Goal: Information Seeking & Learning: Learn about a topic

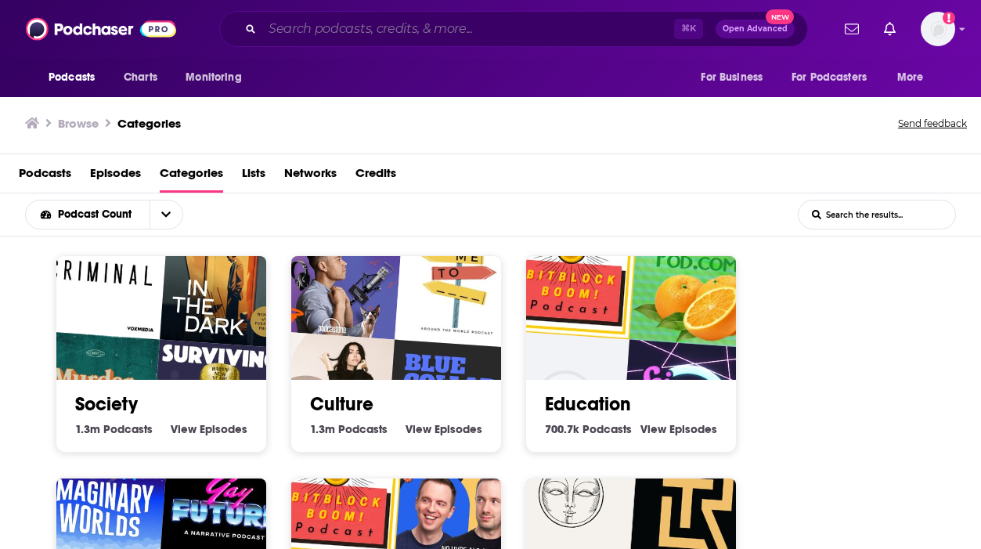
click at [527, 31] on input "Search podcasts, credits, & more..." at bounding box center [468, 28] width 412 height 25
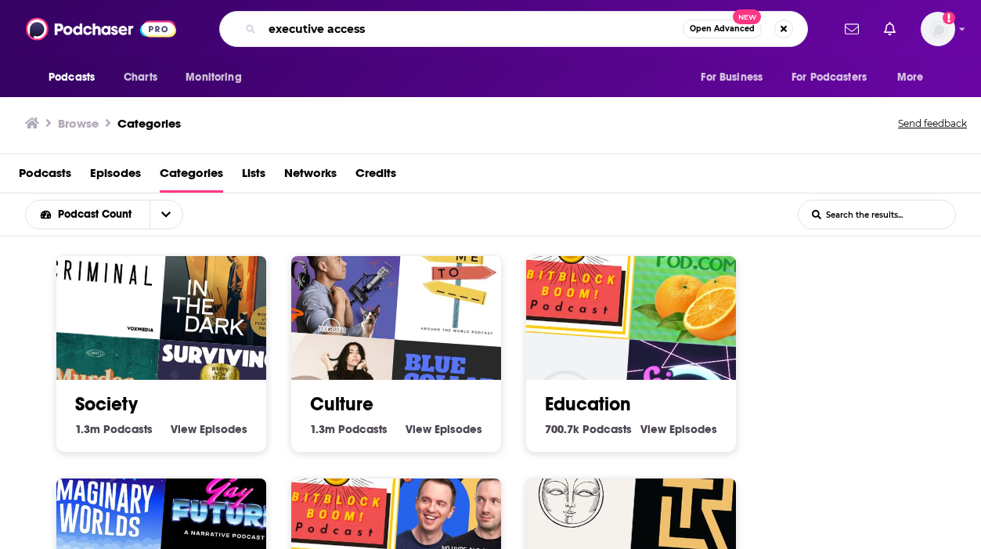
type input "executive access"
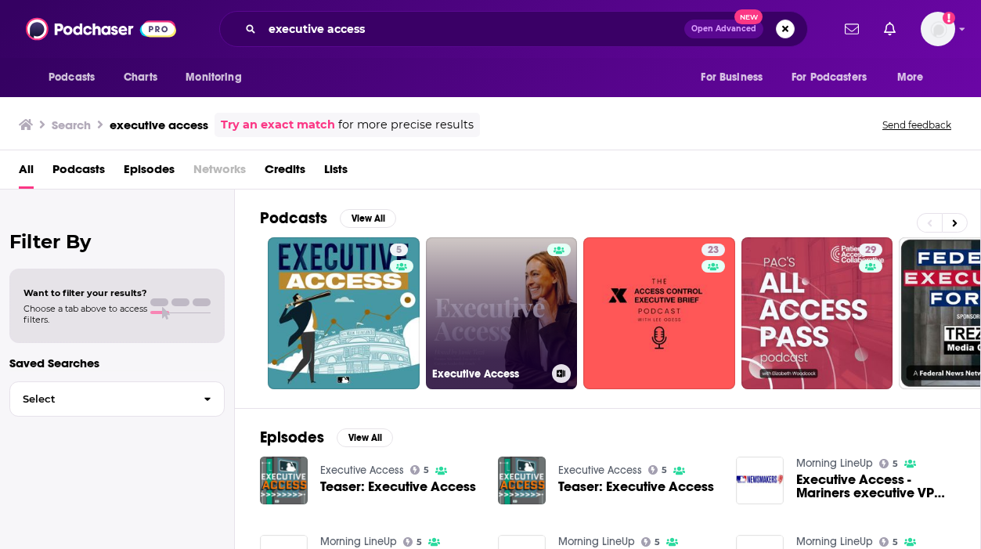
click at [480, 322] on link "Executive Access" at bounding box center [502, 313] width 152 height 152
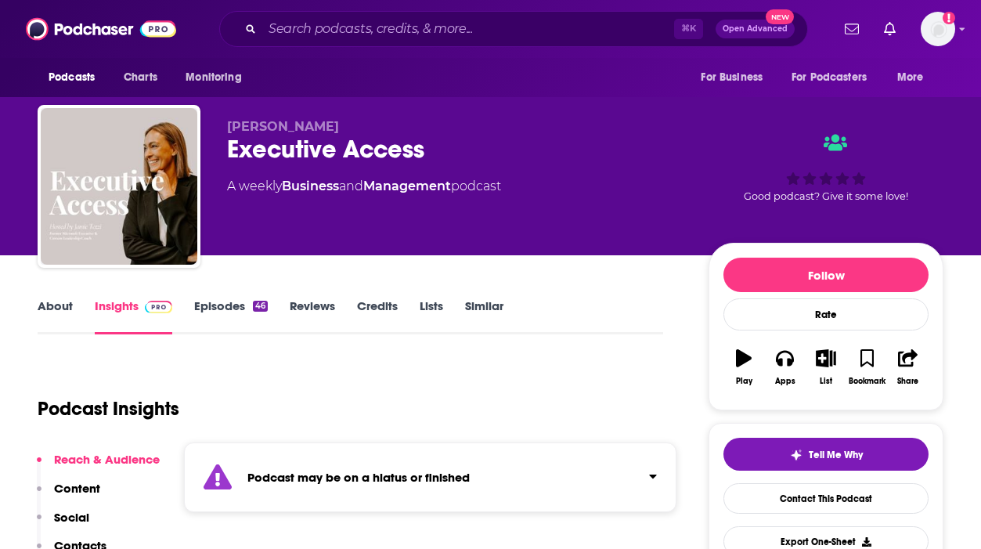
click at [61, 302] on link "About" at bounding box center [55, 316] width 35 height 36
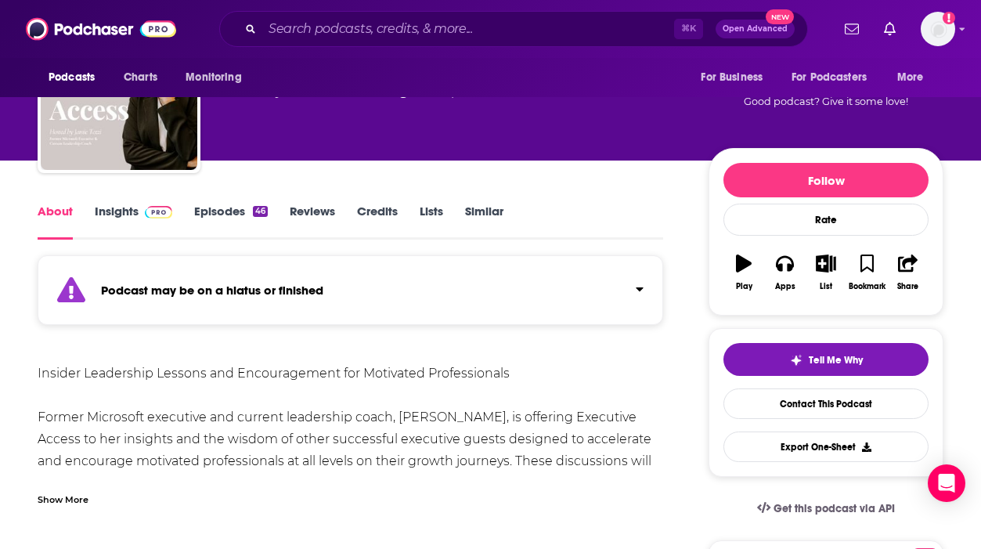
scroll to position [106, 0]
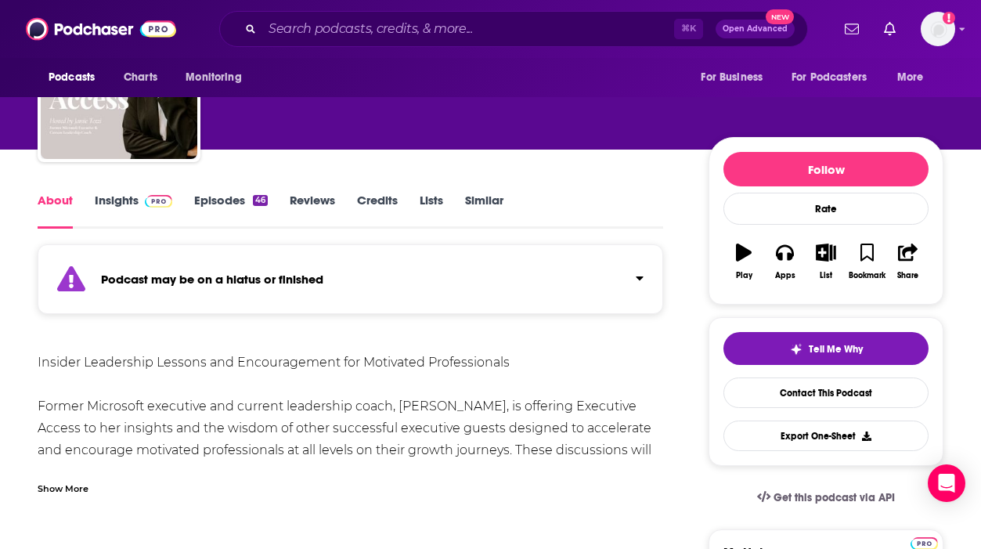
click at [56, 452] on div "Insider Leadership Lessons and Encouragement for Motivated Professionals Former…" at bounding box center [350, 548] width 625 height 394
click at [54, 490] on div "Show More" at bounding box center [63, 487] width 51 height 15
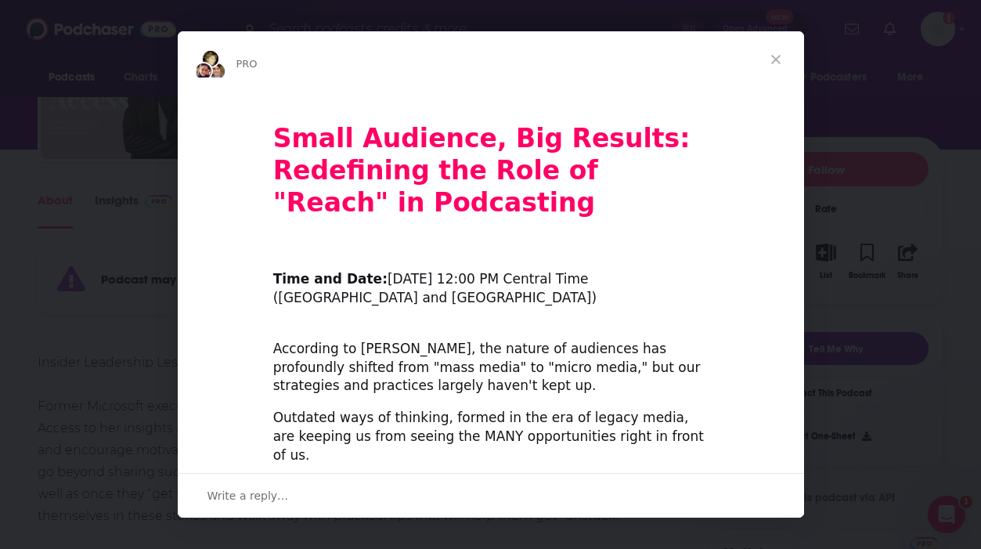
scroll to position [0, 0]
click at [765, 62] on span "Close" at bounding box center [775, 59] width 56 height 56
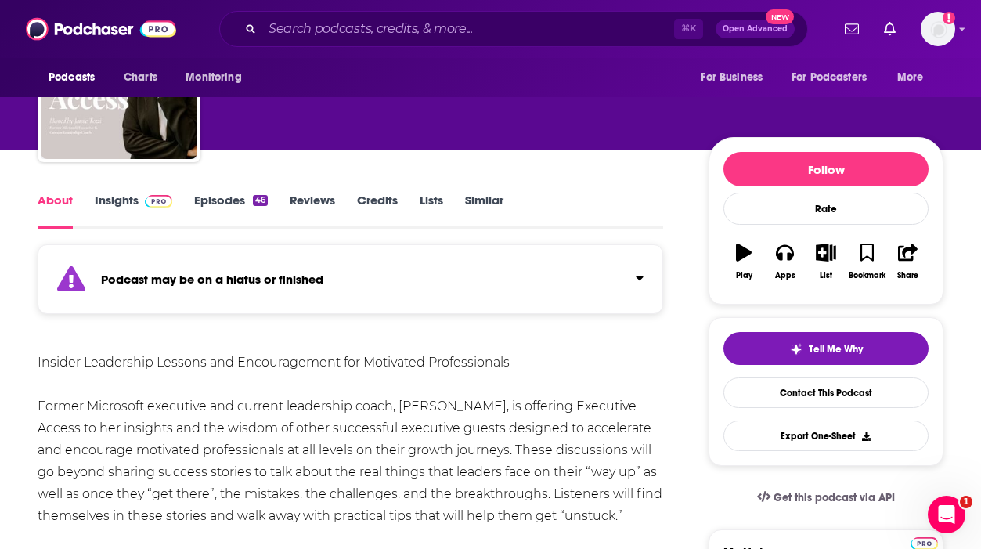
click at [131, 212] on link "Insights" at bounding box center [133, 211] width 77 height 36
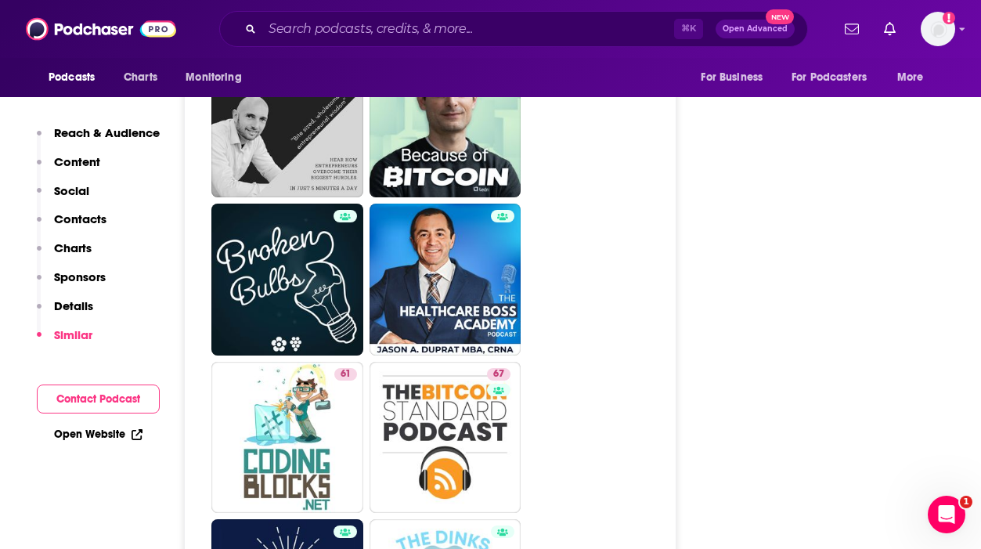
scroll to position [4407, 0]
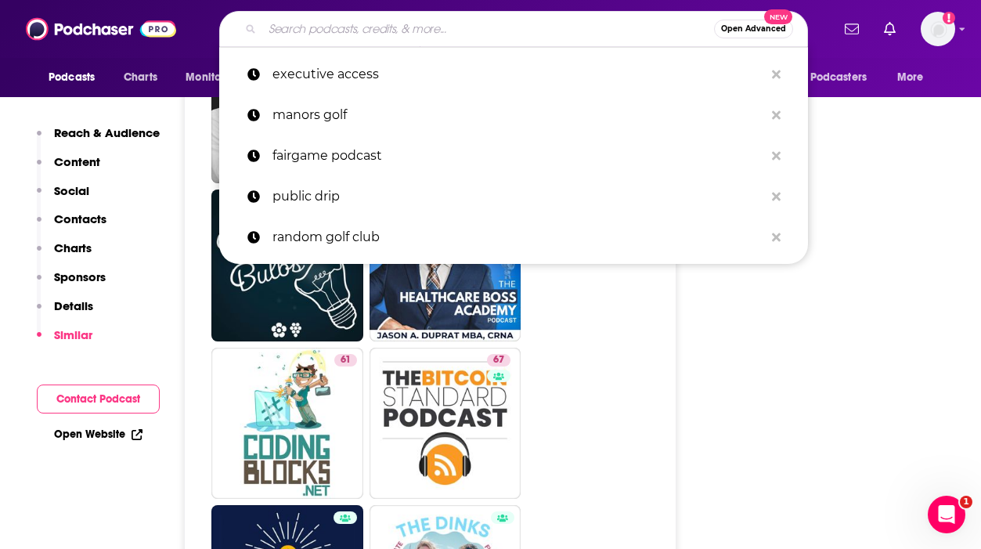
click at [445, 26] on input "Search podcasts, credits, & more..." at bounding box center [488, 28] width 452 height 25
paste input "This Woman Can"
type input "This Woman Can"
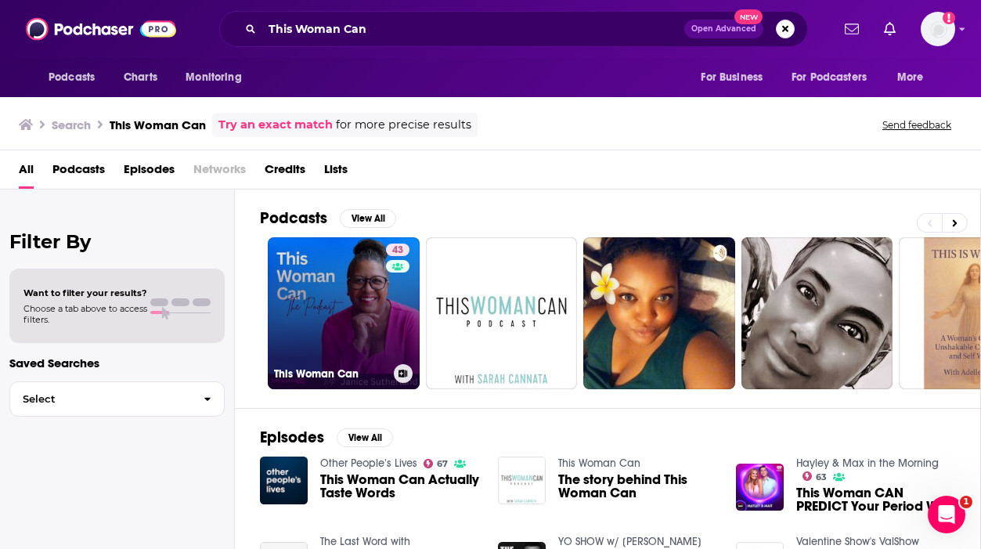
click at [312, 260] on link "43 This Woman Can" at bounding box center [344, 313] width 152 height 152
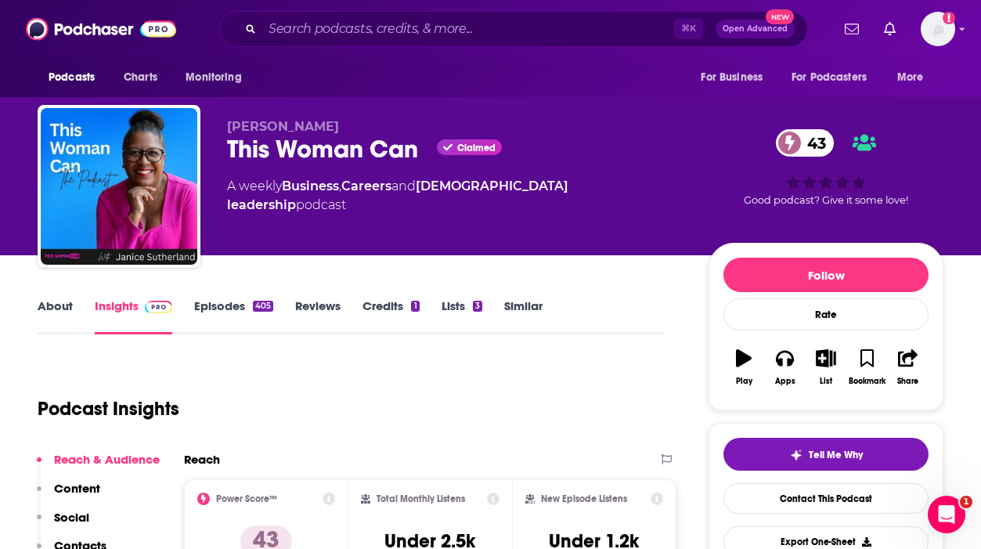
click at [71, 307] on link "About" at bounding box center [55, 316] width 35 height 36
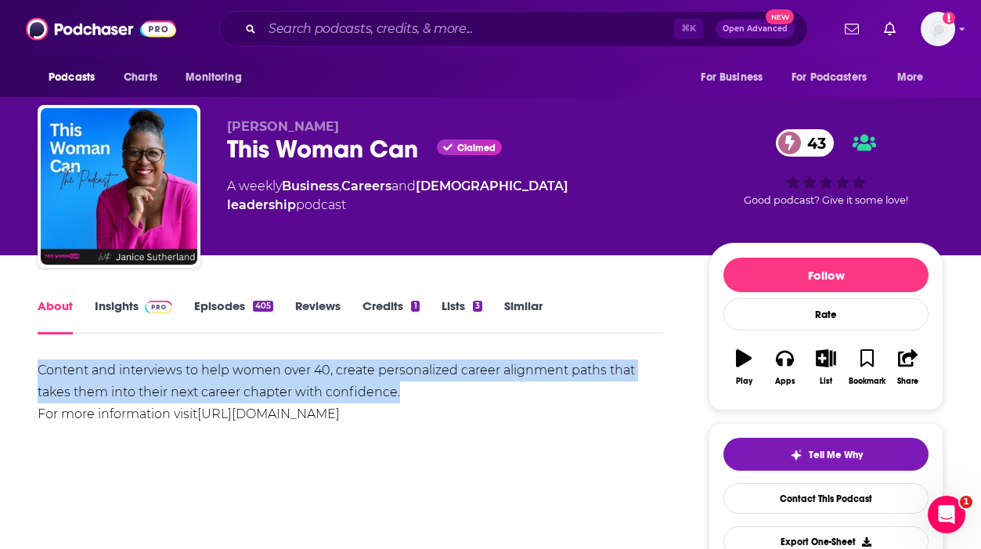
copy div "Content and interviews to help women over 40, create personalized career alignm…"
drag, startPoint x: 397, startPoint y: 391, endPoint x: 32, endPoint y: 364, distance: 365.7
click at [127, 308] on link "Insights" at bounding box center [133, 316] width 77 height 36
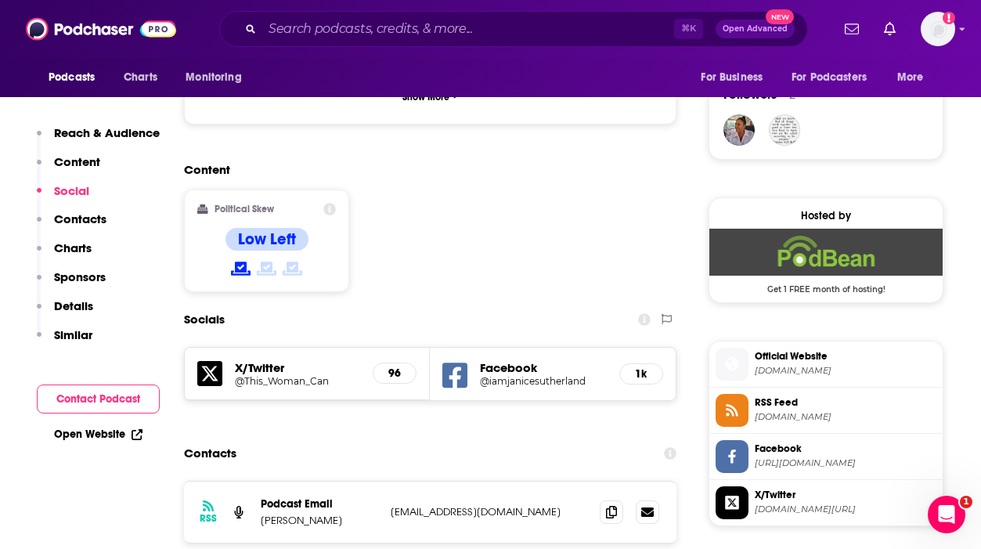
scroll to position [1182, 0]
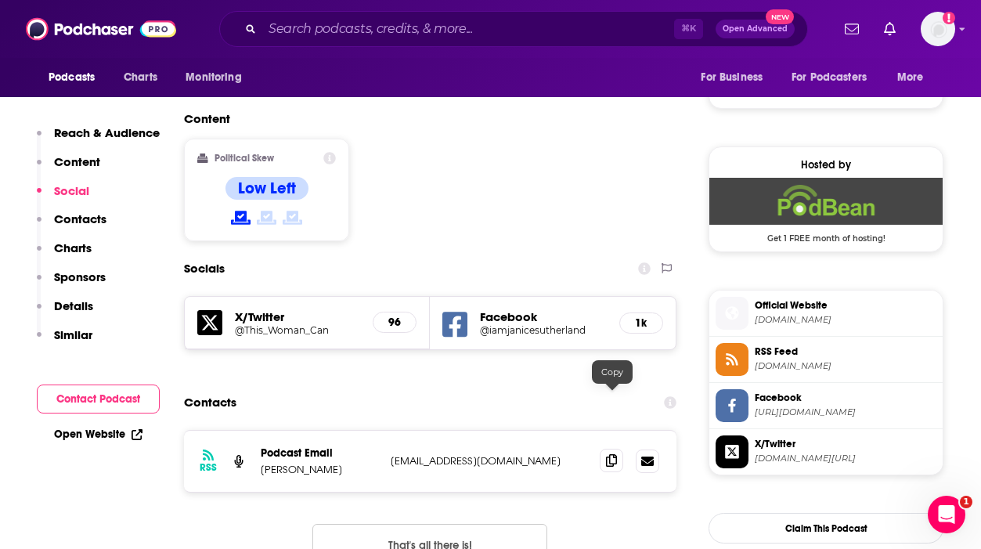
click at [618, 448] on span at bounding box center [611, 459] width 23 height 23
click at [404, 34] on input "Search podcasts, credits, & more..." at bounding box center [468, 28] width 412 height 25
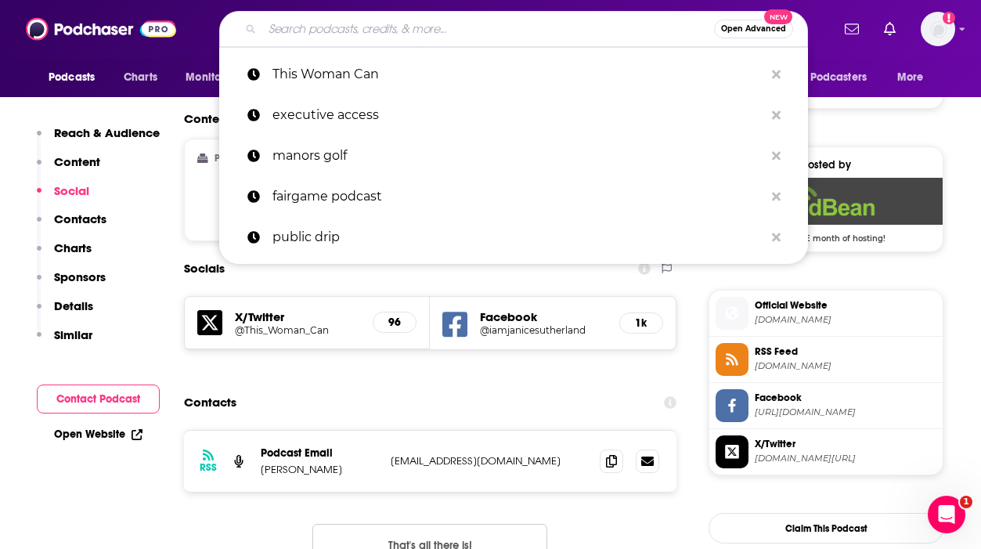
paste input "info@janicesutherland.com"
type input "info@janicesutherland.com"
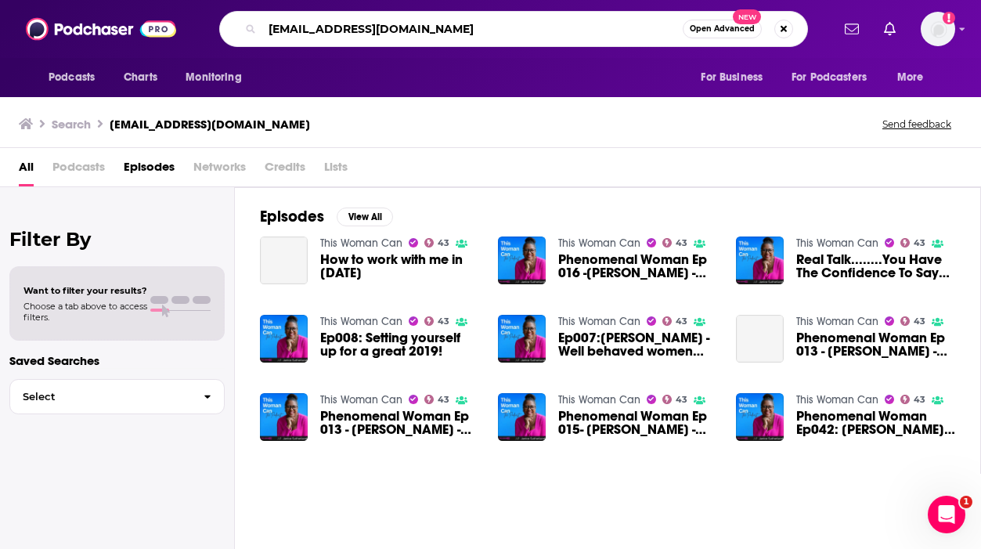
drag, startPoint x: 459, startPoint y: 34, endPoint x: 22, endPoint y: 12, distance: 437.3
click at [20, 12] on div "Podcasts Charts Monitoring info@janicesutherland.com Open Advanced New For Busi…" at bounding box center [490, 29] width 981 height 58
type input "lead culture"
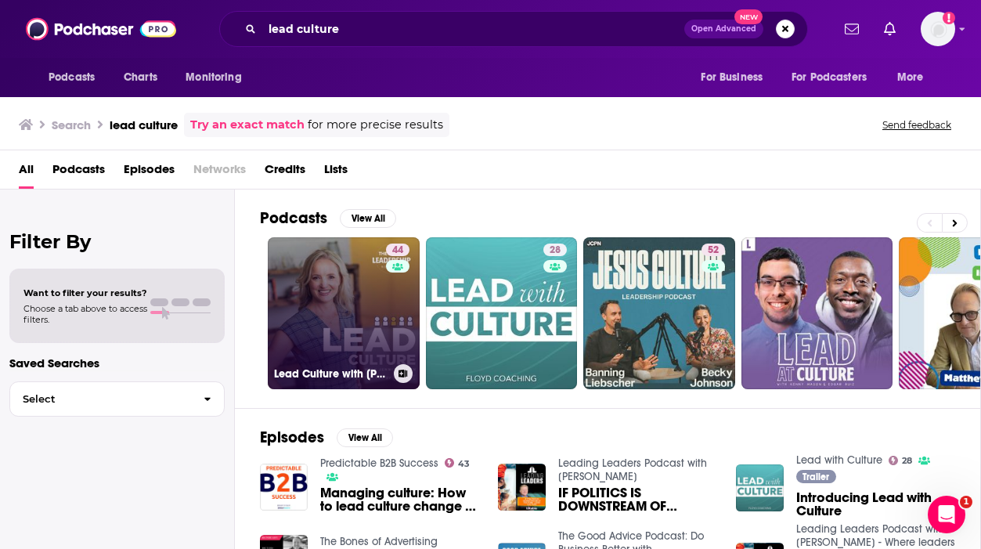
click at [325, 322] on link "44 Lead Culture with Jenni Catron" at bounding box center [344, 313] width 152 height 152
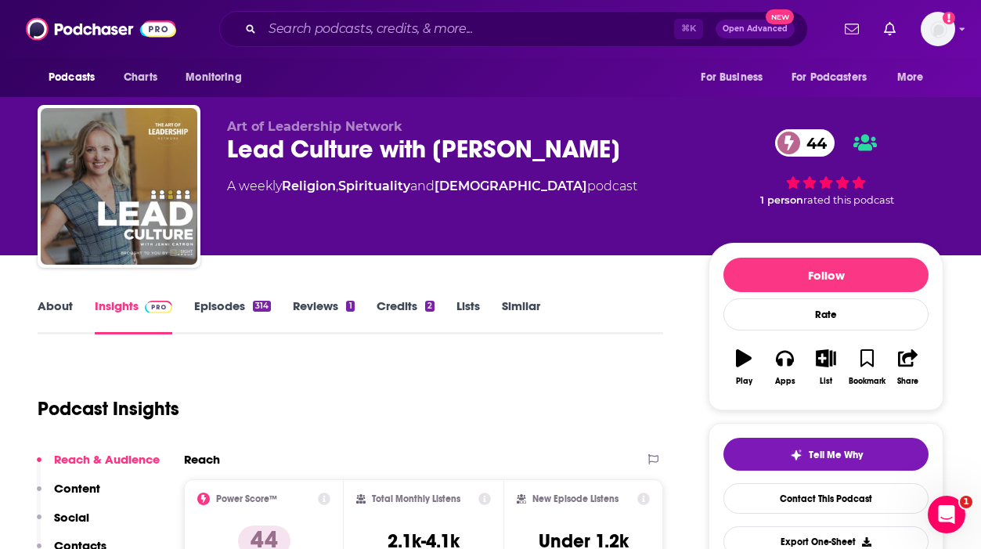
click at [66, 318] on link "About" at bounding box center [55, 316] width 35 height 36
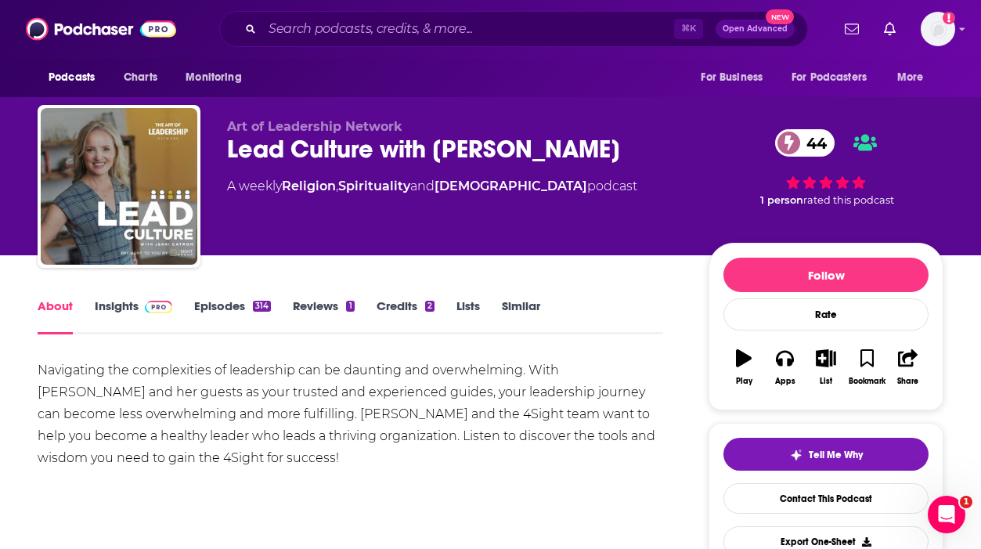
click at [254, 314] on link "Episodes 314" at bounding box center [232, 316] width 77 height 36
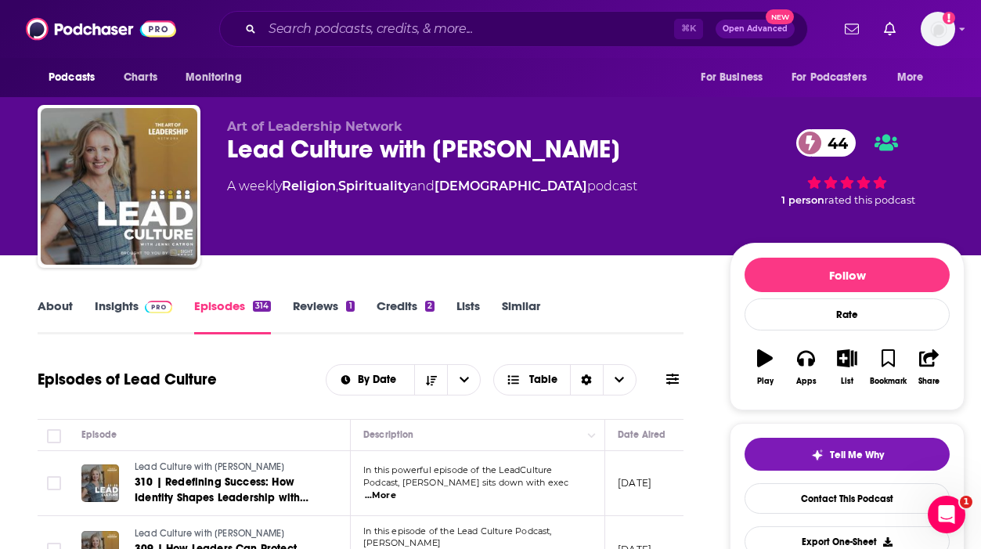
click at [43, 301] on link "About" at bounding box center [55, 316] width 35 height 36
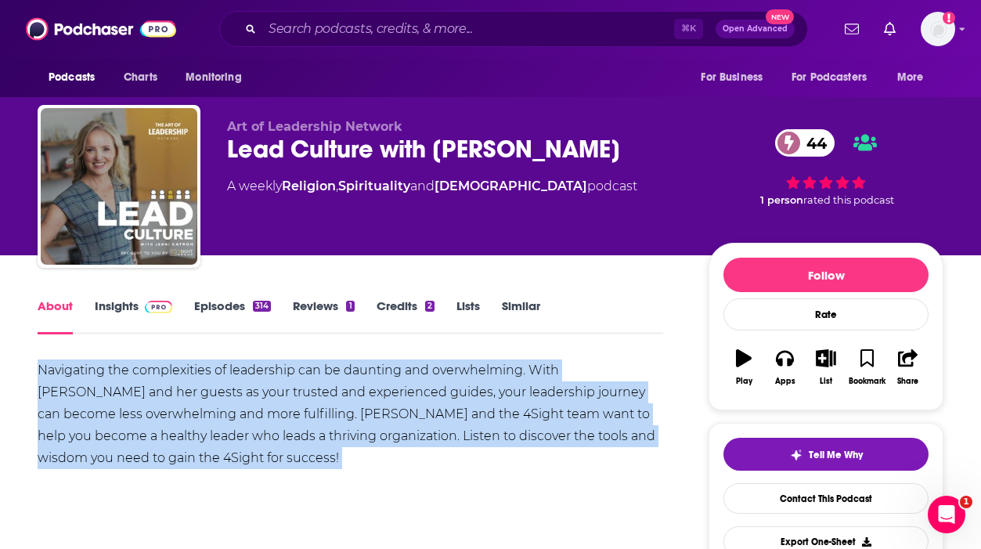
copy div "Navigating the complexities of leadership can be daunting and overwhelming. Wit…"
drag, startPoint x: 38, startPoint y: 362, endPoint x: 218, endPoint y: 496, distance: 224.3
click at [218, 496] on div "Navigating the complexities of leadership can be daunting and overwhelming. Wit…" at bounding box center [350, 430] width 625 height 143
click at [136, 305] on link "Insights" at bounding box center [133, 316] width 77 height 36
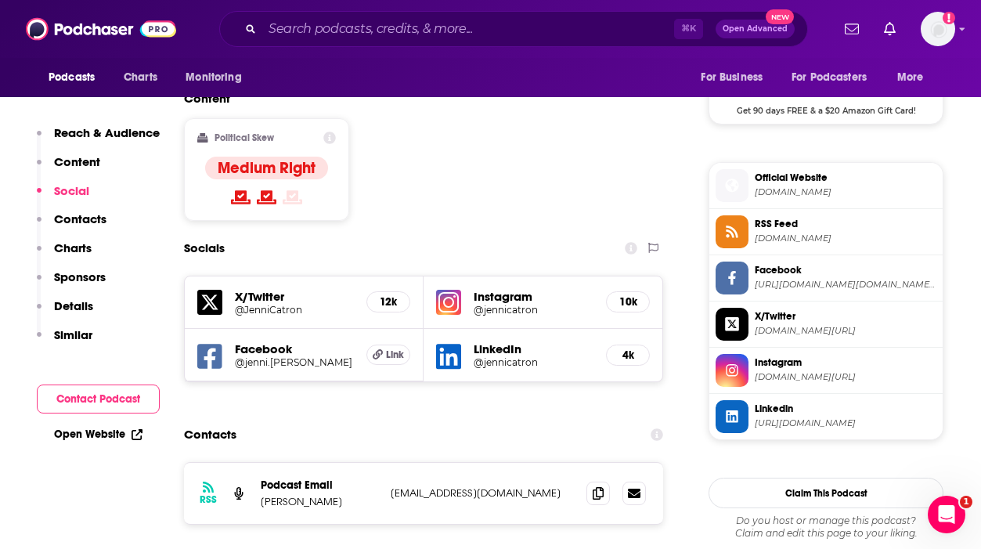
scroll to position [1201, 0]
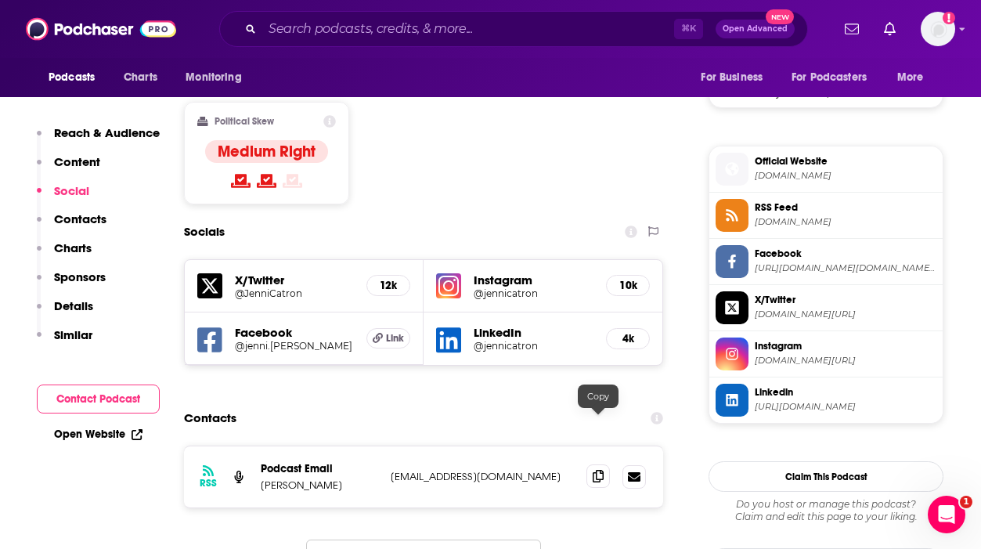
click at [596, 470] on icon at bounding box center [598, 476] width 11 height 13
click at [382, 27] on input "Search podcasts, credits, & more..." at bounding box center [468, 28] width 412 height 25
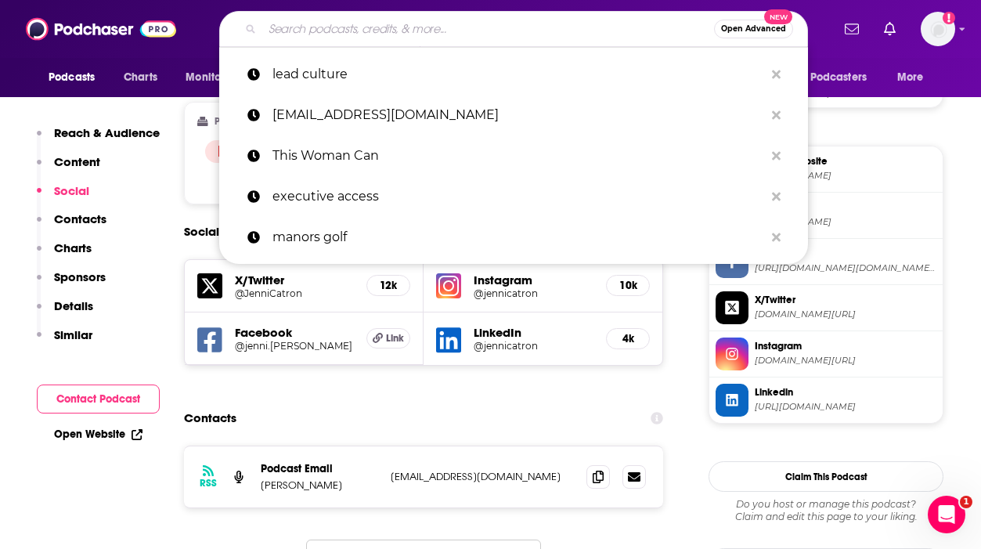
paste input "MaYapinion"
type input "MaYapinion"
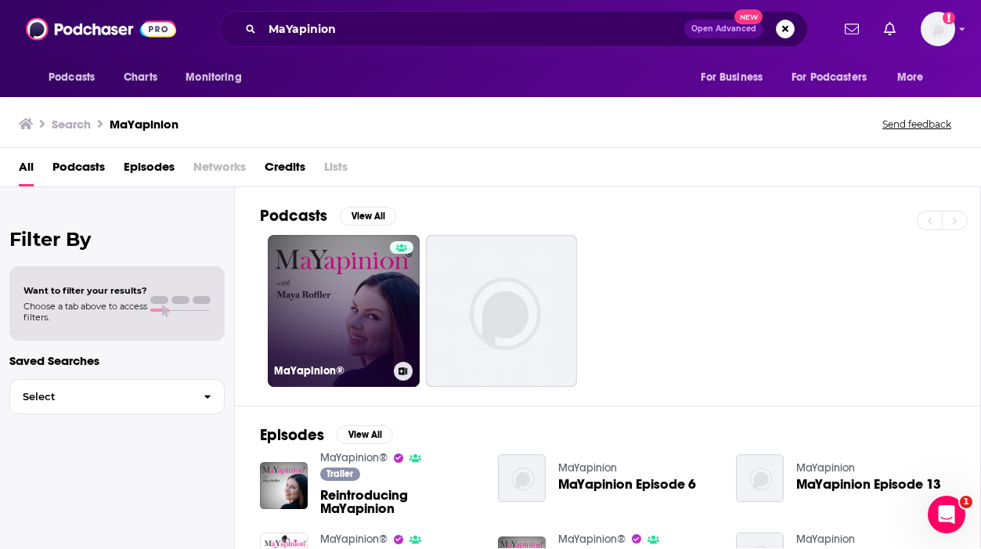
click at [316, 329] on link "MaYapinion®" at bounding box center [344, 311] width 152 height 152
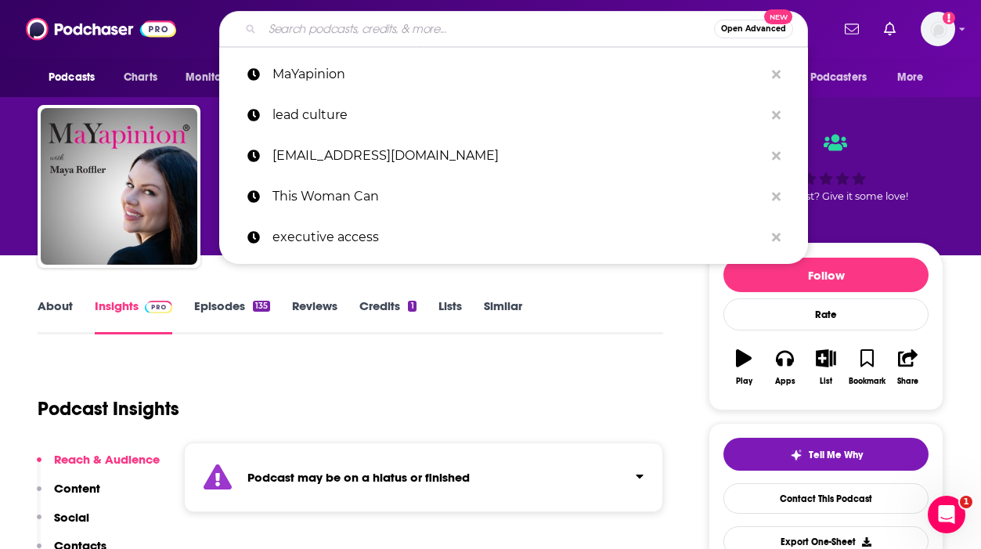
click at [546, 23] on input "Search podcasts, credits, & more..." at bounding box center [488, 28] width 452 height 25
paste input "Women Taking the Lead"
type input "Women Taking the Lead"
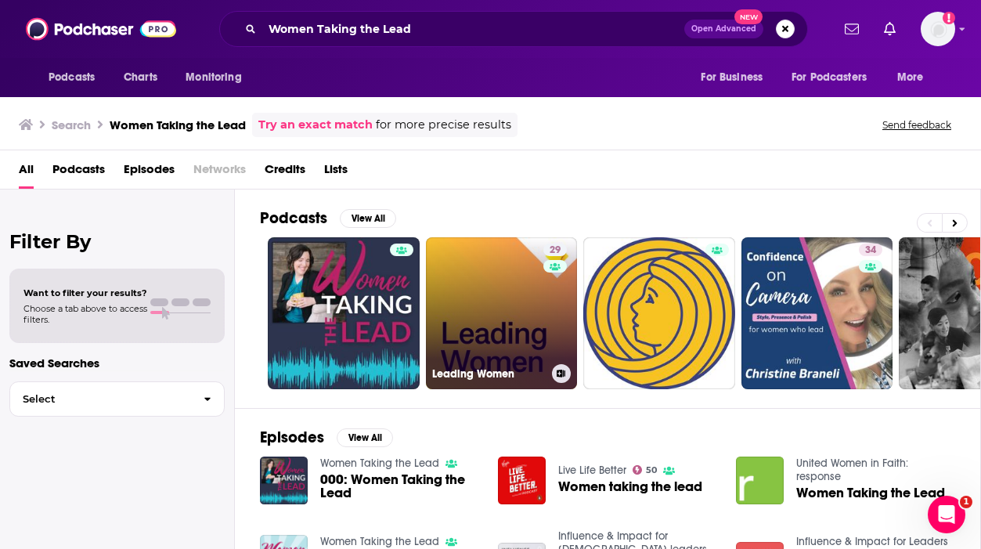
click at [515, 334] on link "29 Leading Women" at bounding box center [502, 313] width 152 height 152
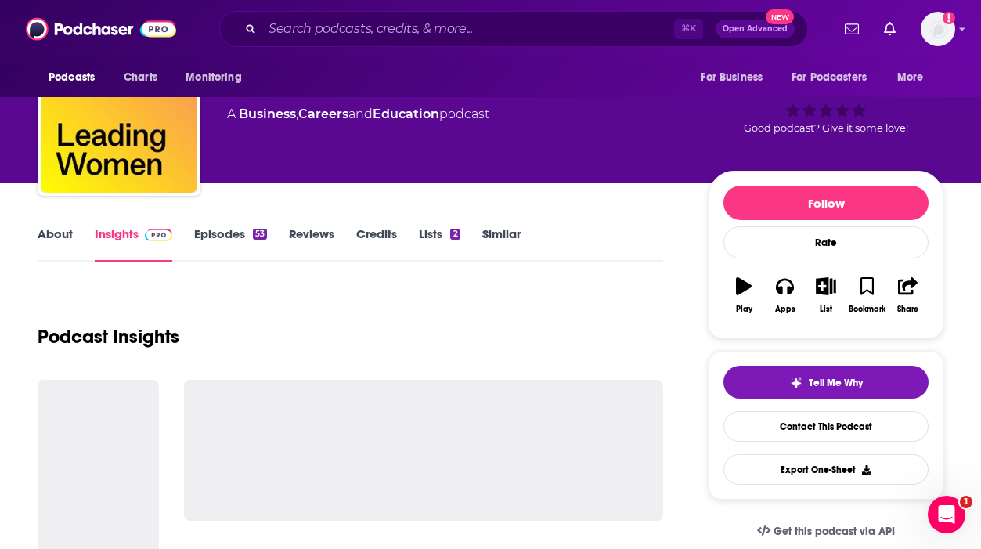
scroll to position [98, 0]
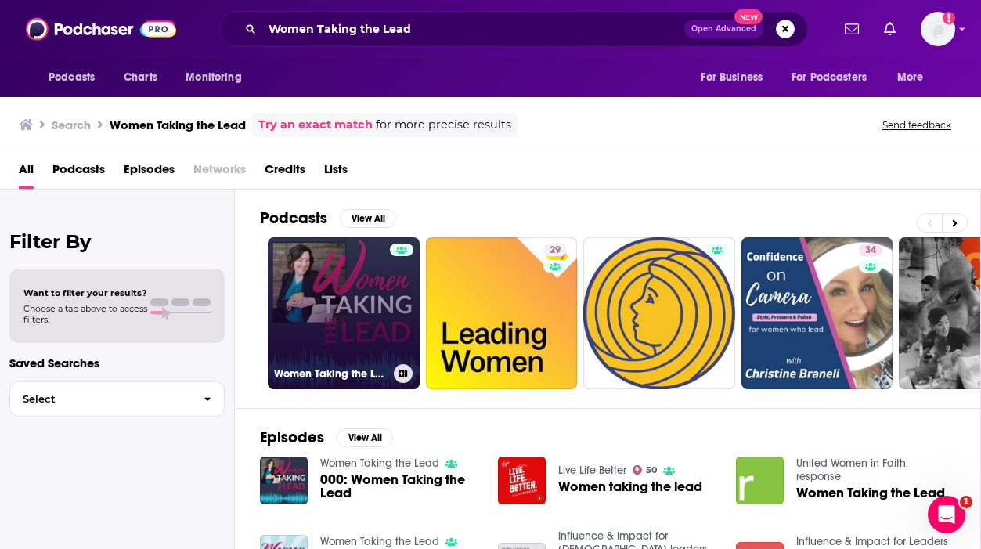
click at [381, 336] on link "Women Taking the Lead" at bounding box center [344, 313] width 152 height 152
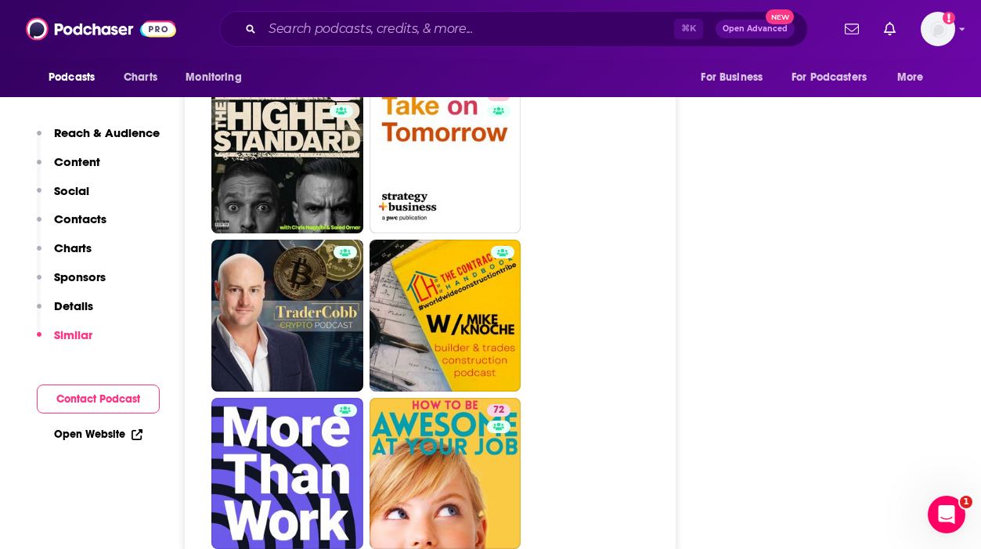
scroll to position [7095, 0]
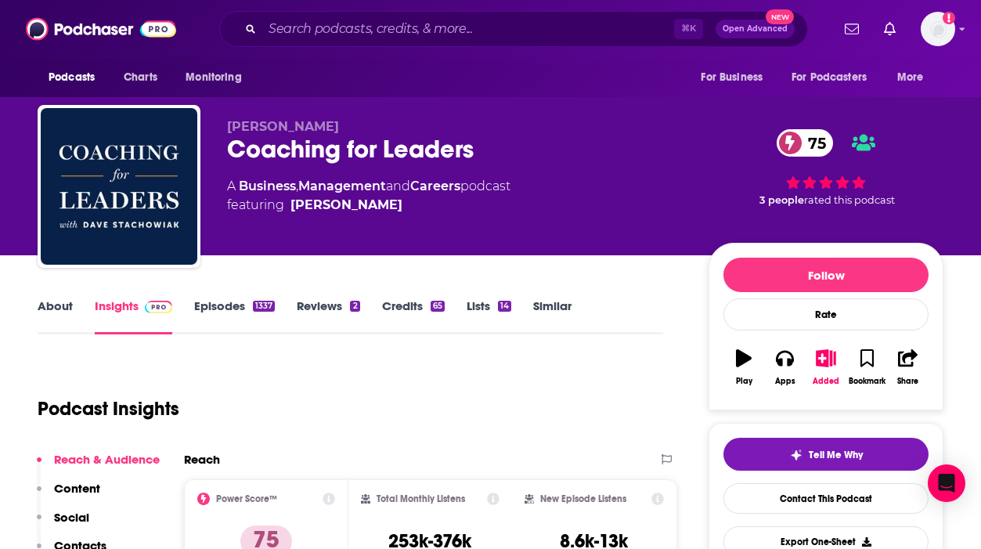
click at [68, 305] on link "About" at bounding box center [55, 316] width 35 height 36
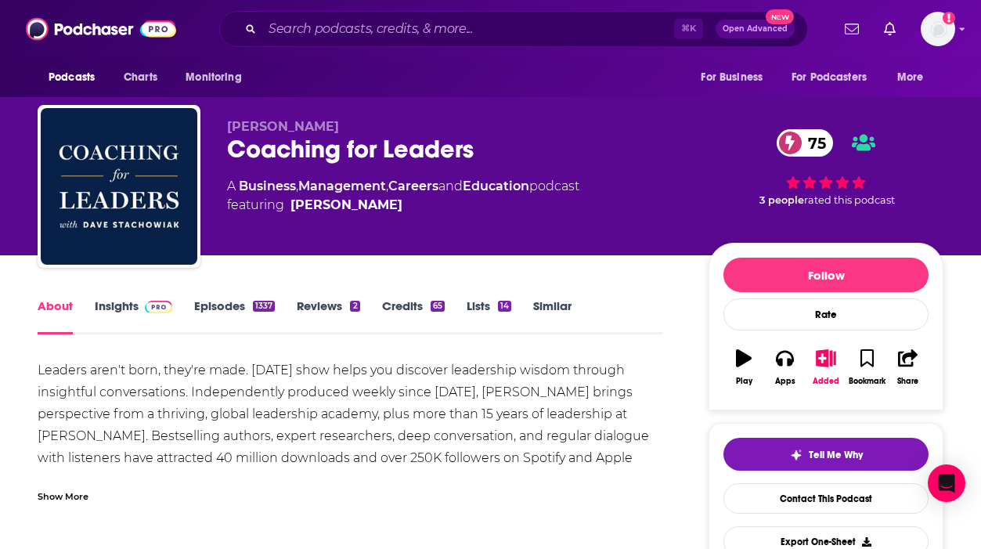
click at [116, 487] on div "Show More" at bounding box center [350, 490] width 625 height 27
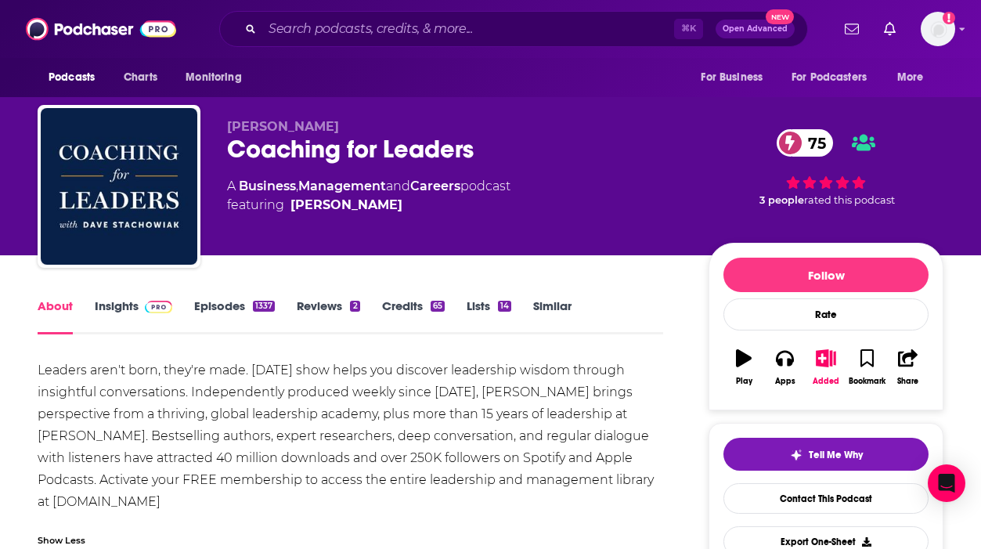
click at [102, 302] on link "Insights" at bounding box center [133, 316] width 77 height 36
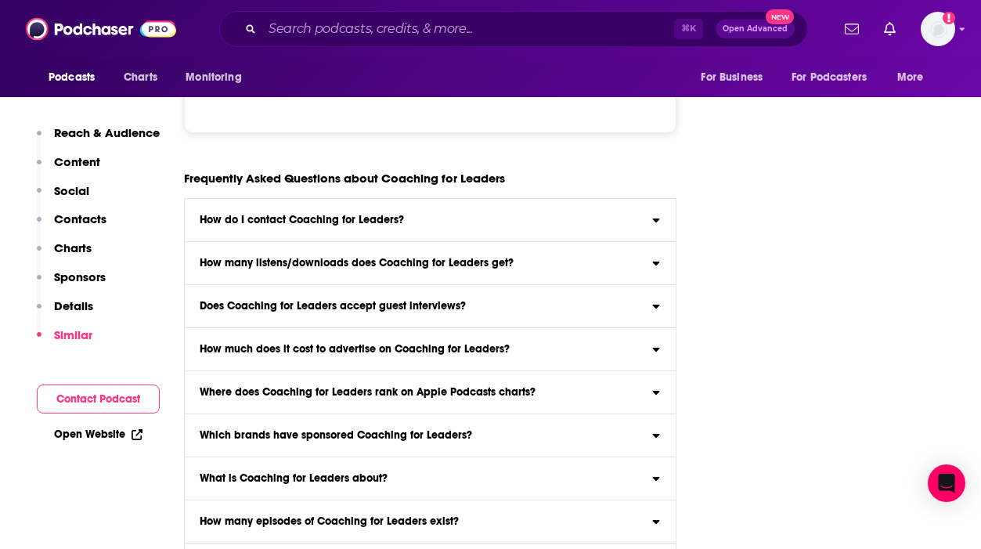
scroll to position [8028, 0]
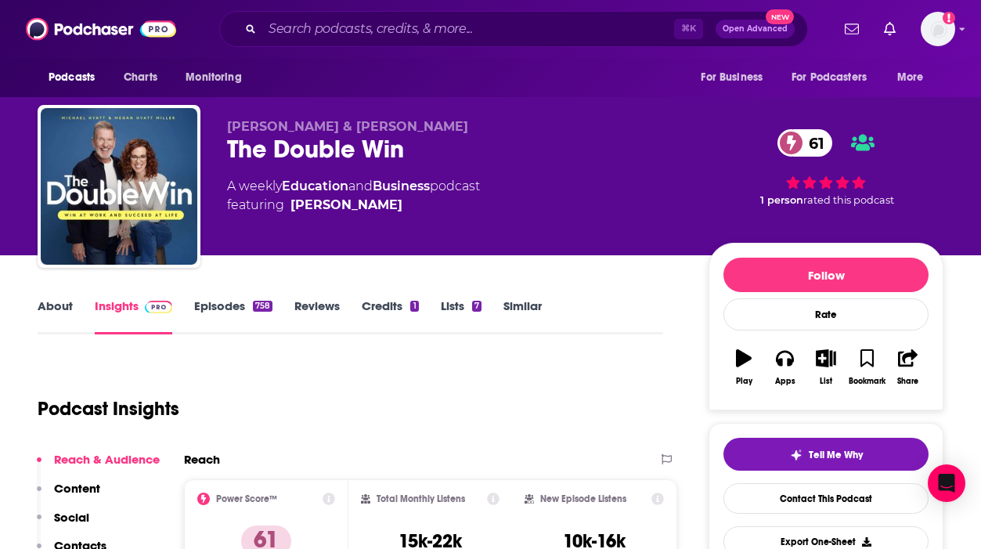
click at [41, 312] on link "About" at bounding box center [55, 316] width 35 height 36
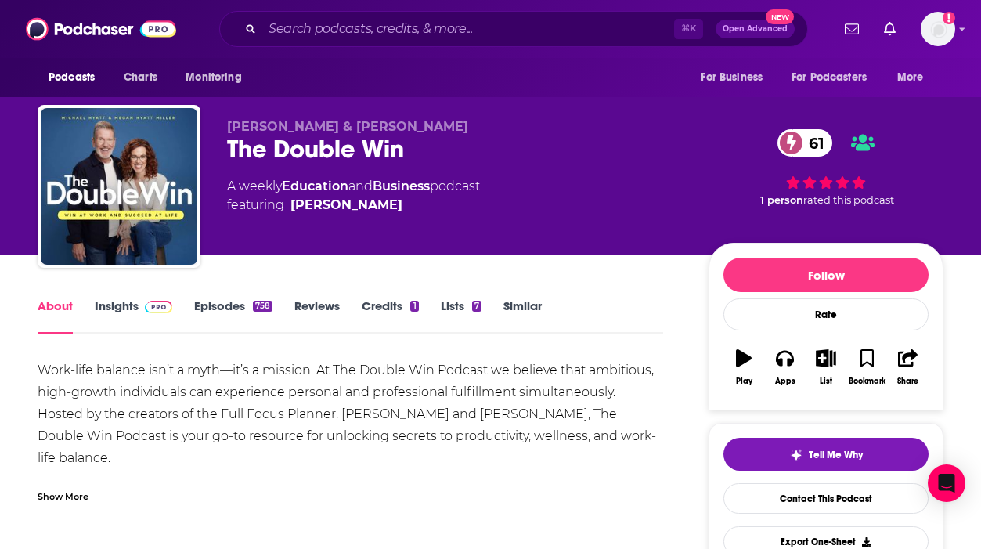
click at [111, 315] on link "Insights" at bounding box center [133, 316] width 77 height 36
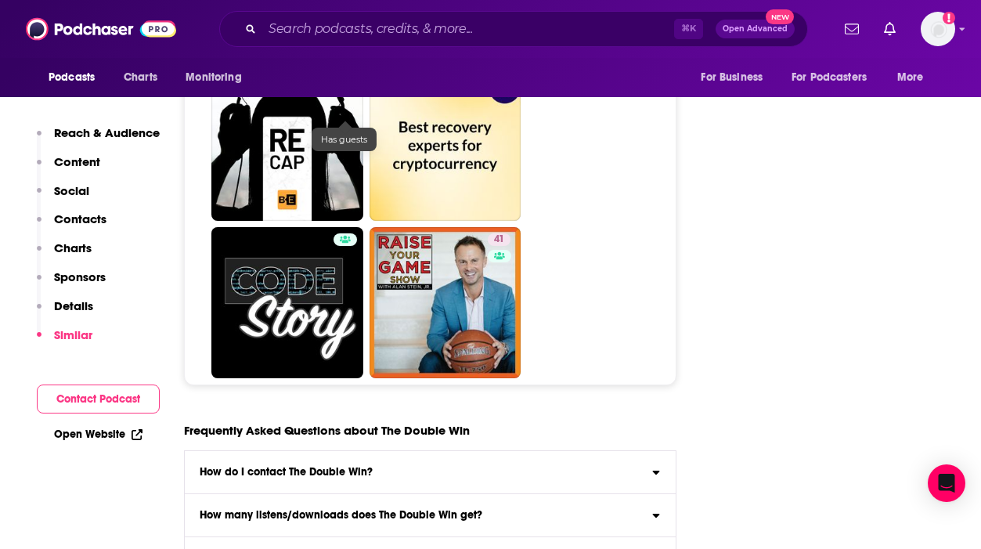
scroll to position [7751, 0]
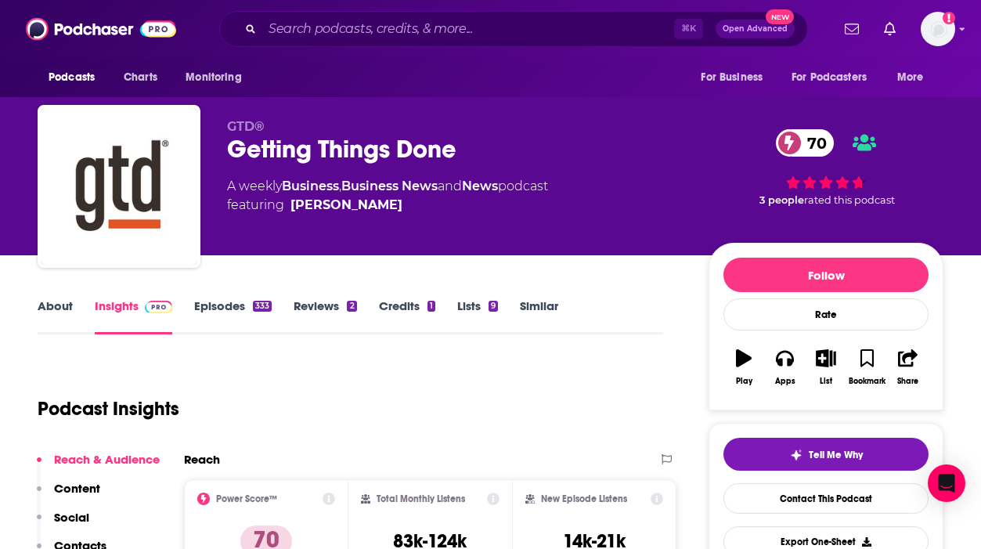
click at [62, 312] on link "About" at bounding box center [55, 316] width 35 height 36
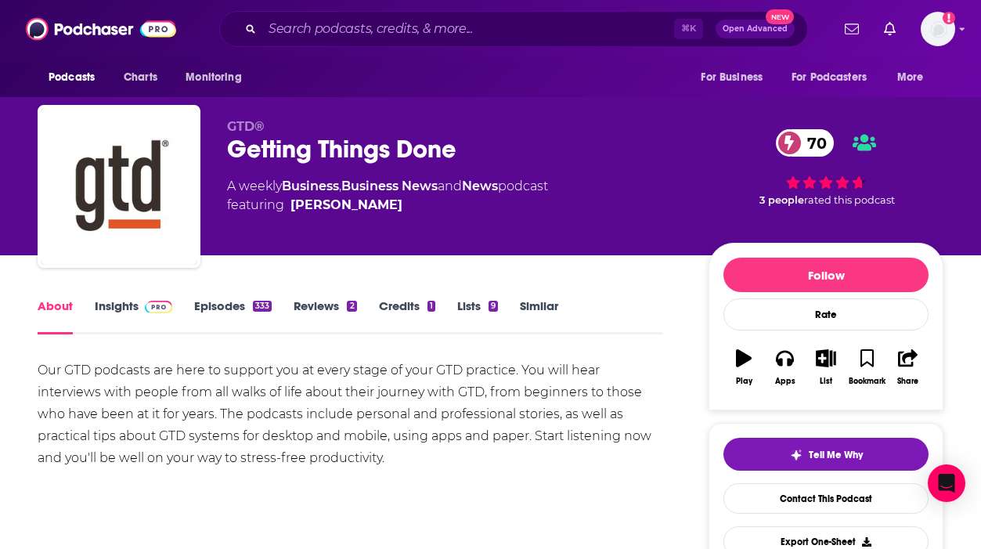
click at [127, 301] on link "Insights" at bounding box center [133, 316] width 77 height 36
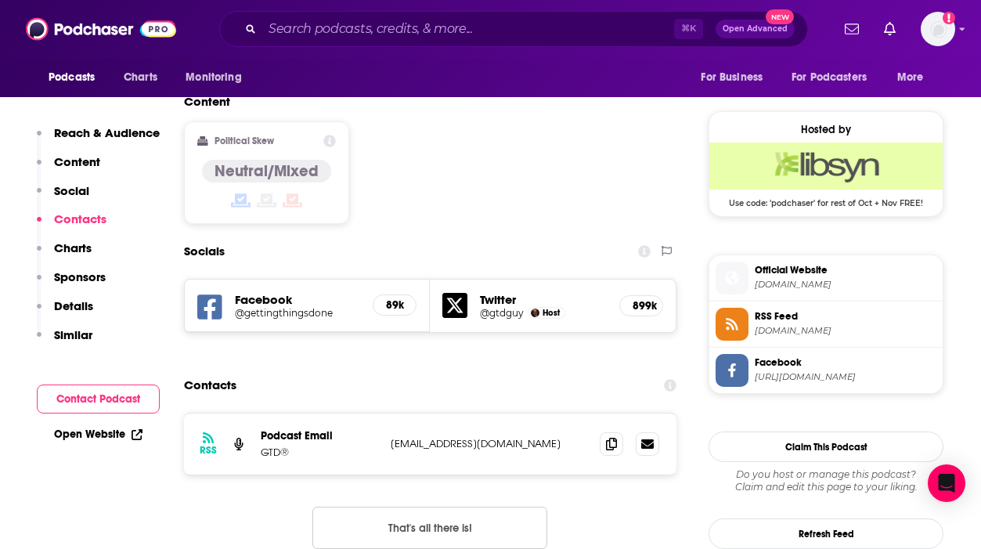
scroll to position [1251, 0]
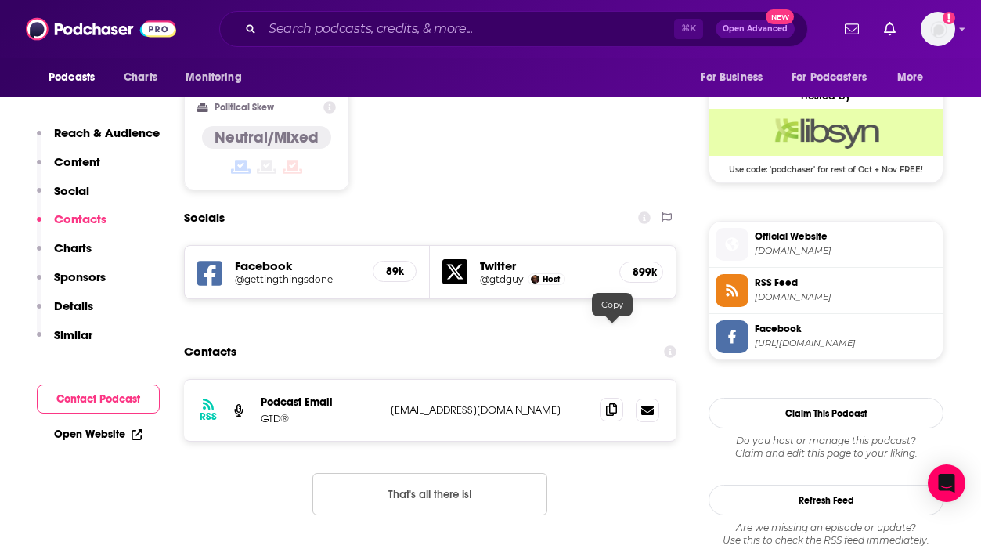
click at [612, 403] on icon at bounding box center [611, 409] width 11 height 13
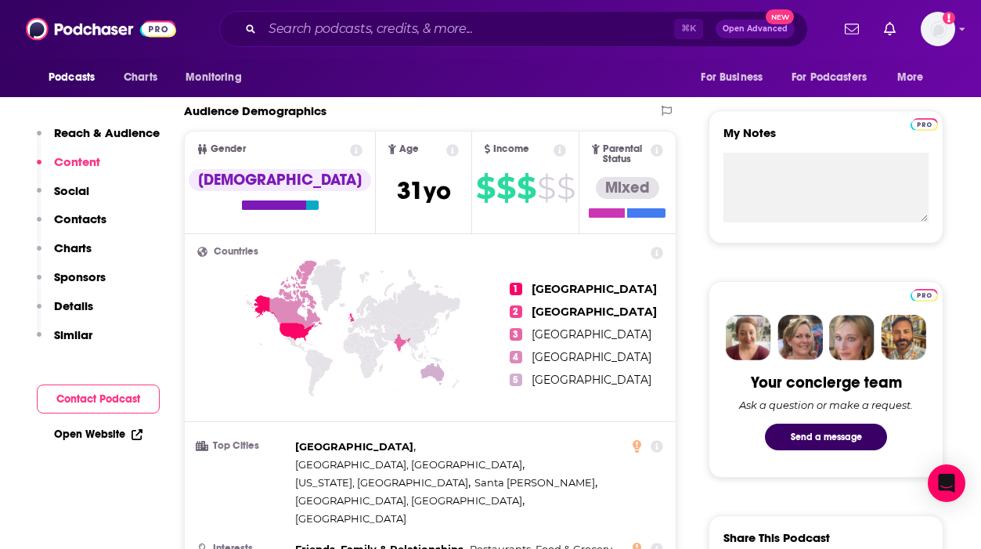
scroll to position [0, 0]
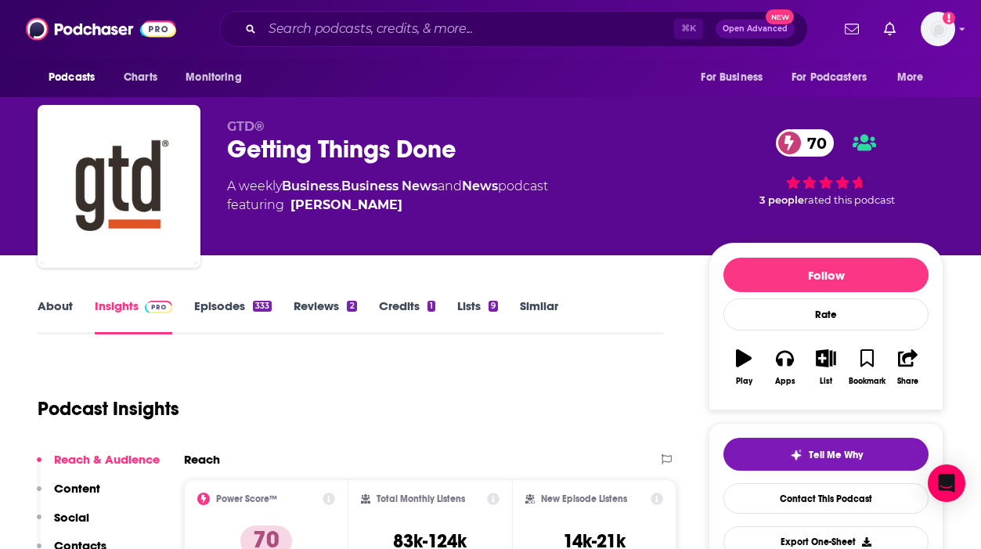
click at [46, 314] on link "About" at bounding box center [55, 316] width 35 height 36
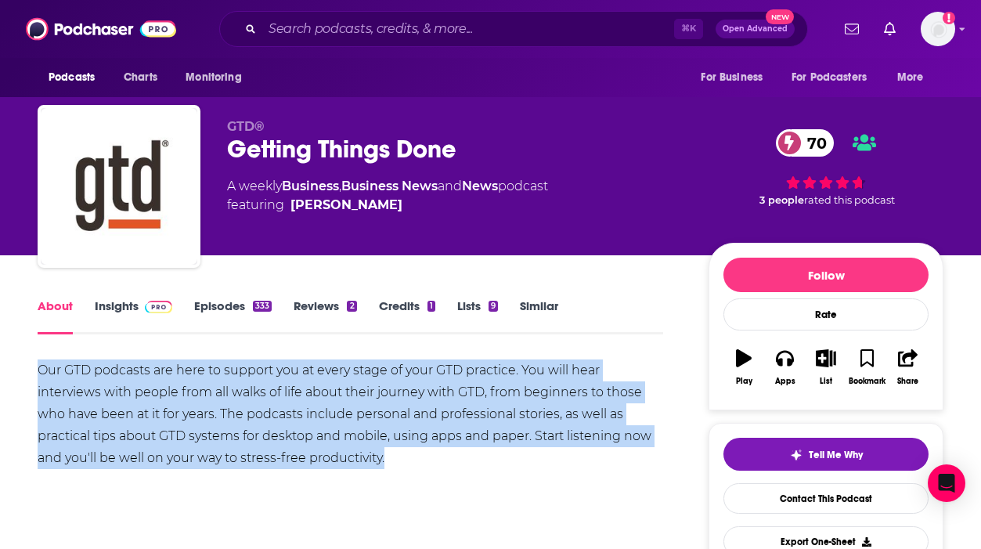
drag, startPoint x: 422, startPoint y: 466, endPoint x: 24, endPoint y: 373, distance: 408.4
copy div "Our GTD podcasts are here to support you at every stage of your GTD practice. Y…"
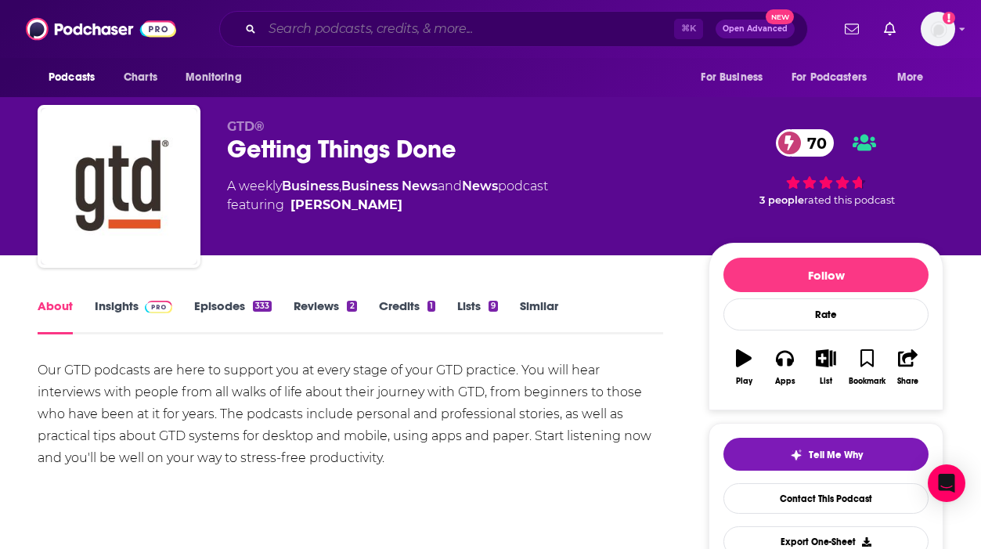
click at [375, 35] on input "Search podcasts, credits, & more..." at bounding box center [468, 28] width 412 height 25
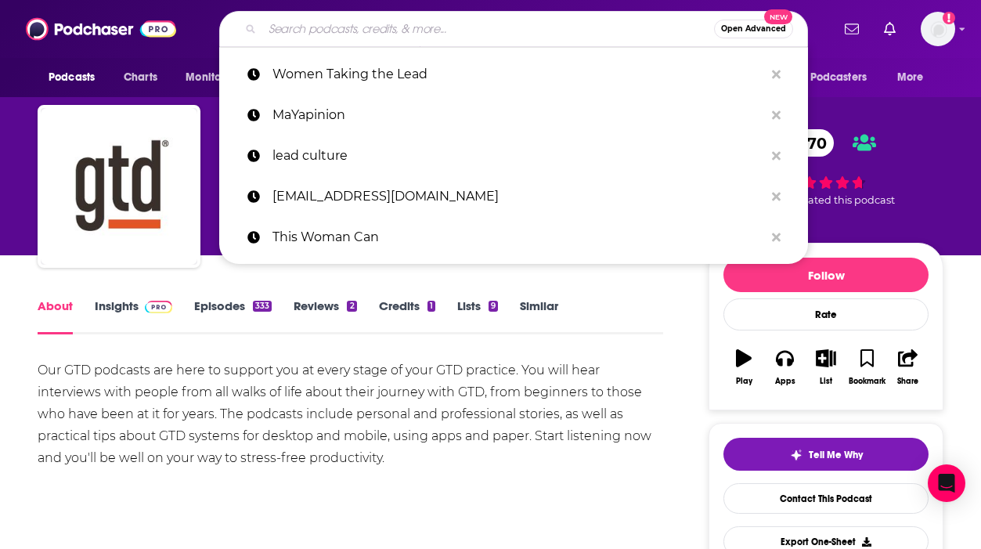
paste input "Dare to Lead"
type input "Dare to Lead"
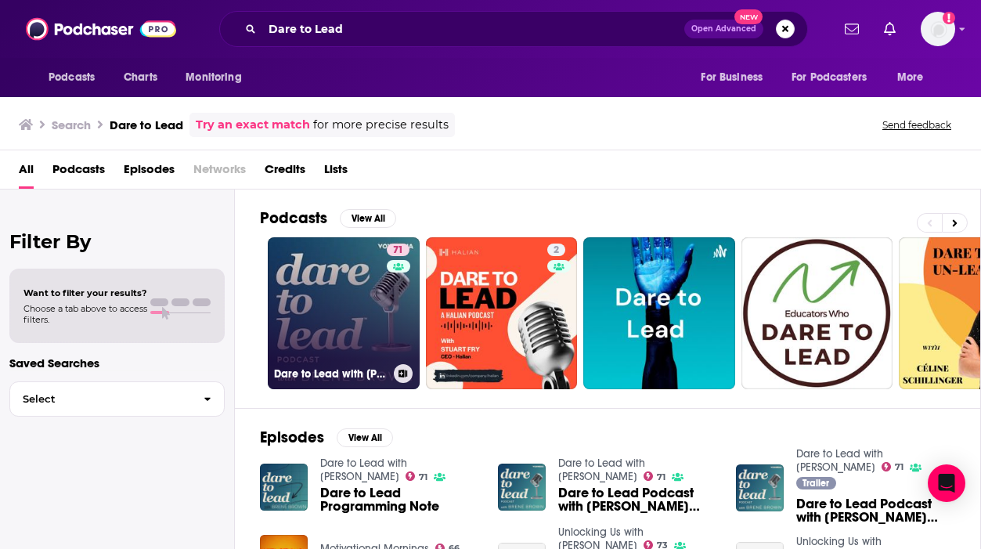
click at [322, 267] on link "71 Dare to Lead with Brené Brown" at bounding box center [344, 313] width 152 height 152
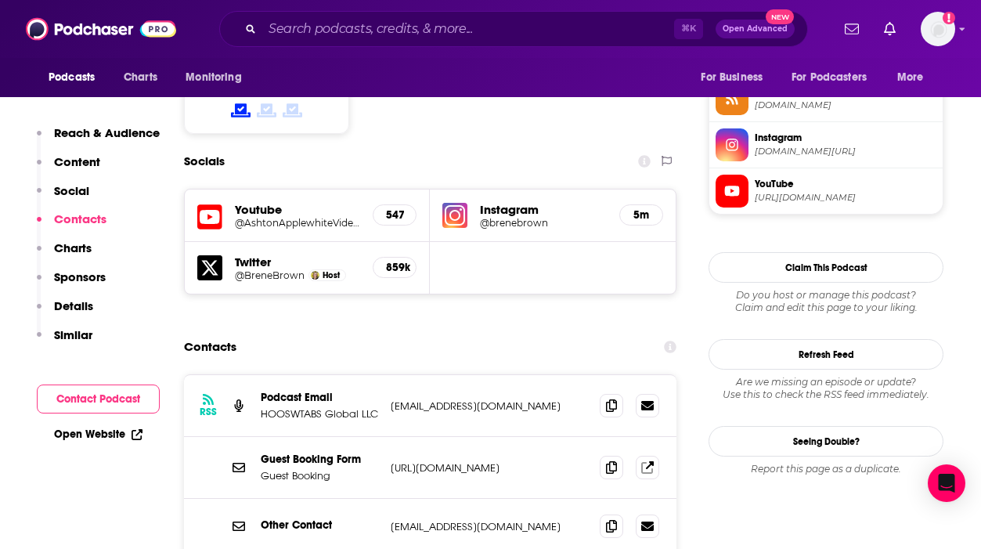
scroll to position [1298, 0]
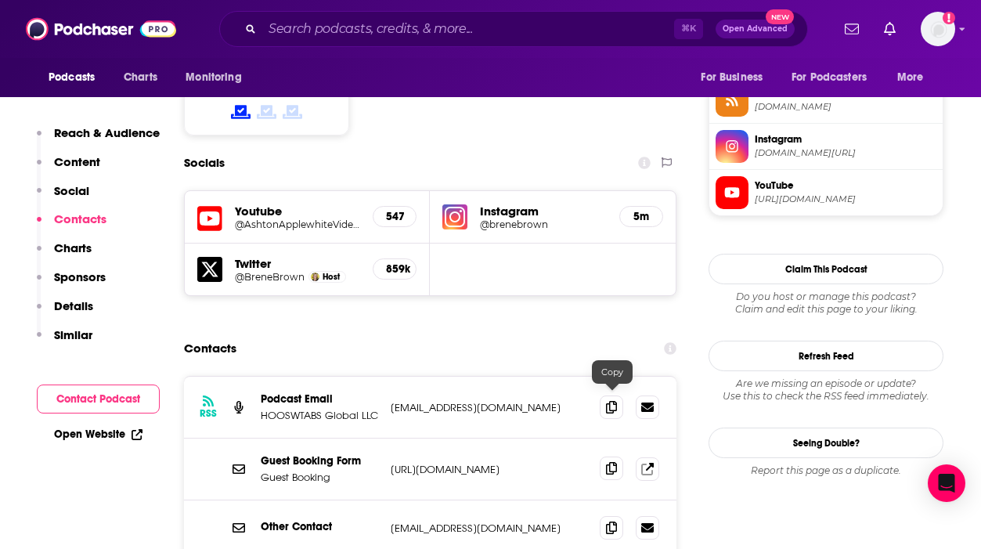
click at [603, 456] on span at bounding box center [611, 467] width 23 height 23
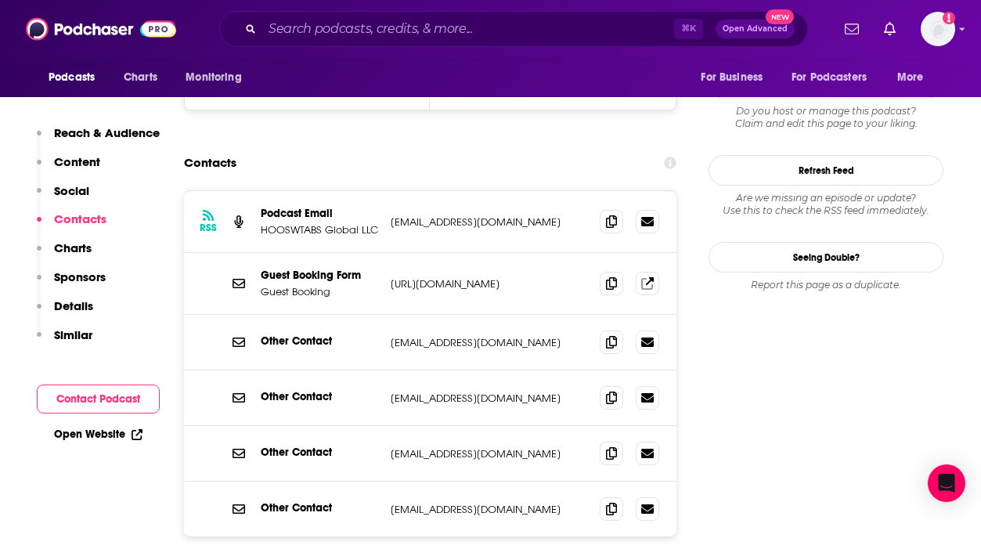
scroll to position [1503, 0]
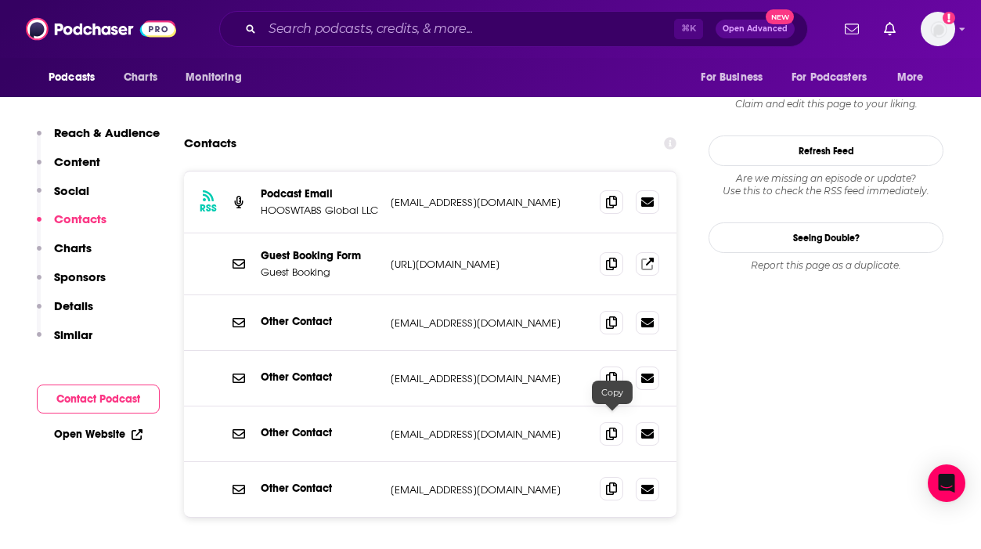
click at [603, 477] on span at bounding box center [611, 488] width 23 height 23
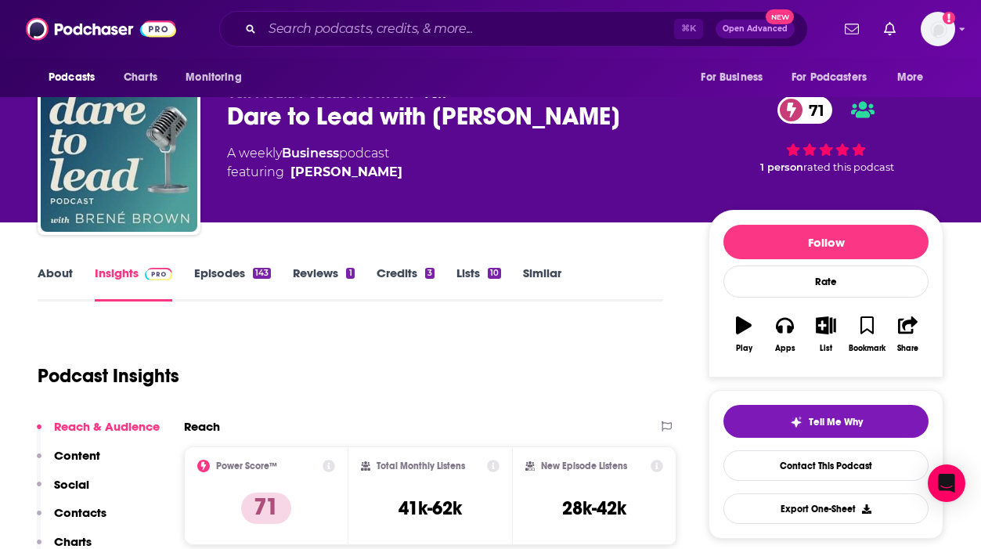
scroll to position [0, 0]
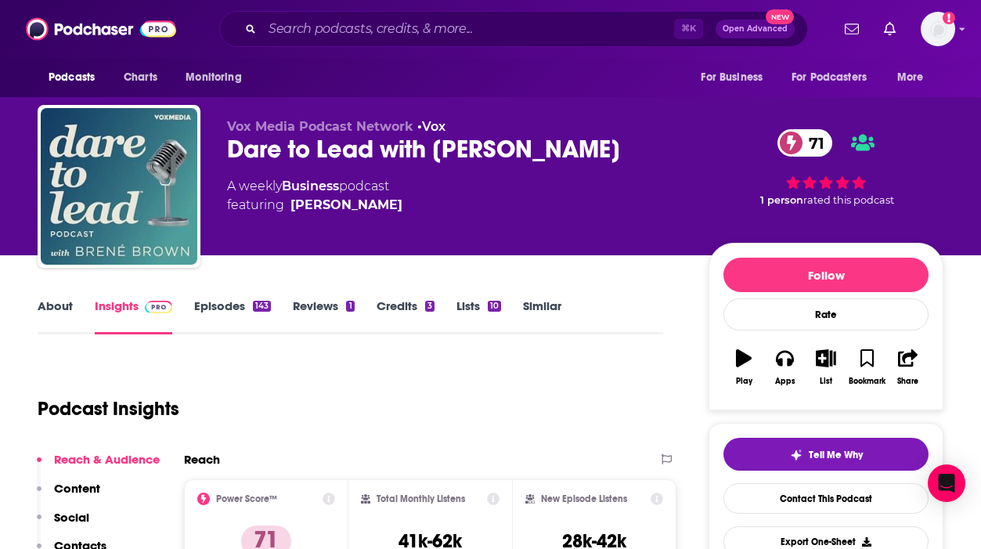
click at [59, 312] on link "About" at bounding box center [55, 316] width 35 height 36
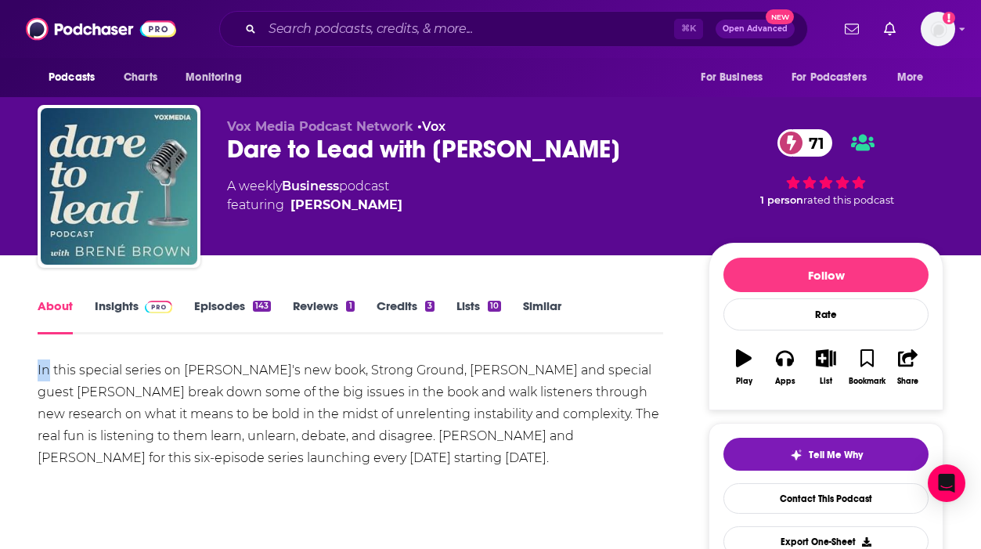
drag, startPoint x: 37, startPoint y: 361, endPoint x: 49, endPoint y: 362, distance: 12.6
click at [49, 362] on div "In this special series on Brené's new book, Strong Ground, Brené and special gu…" at bounding box center [350, 414] width 625 height 110
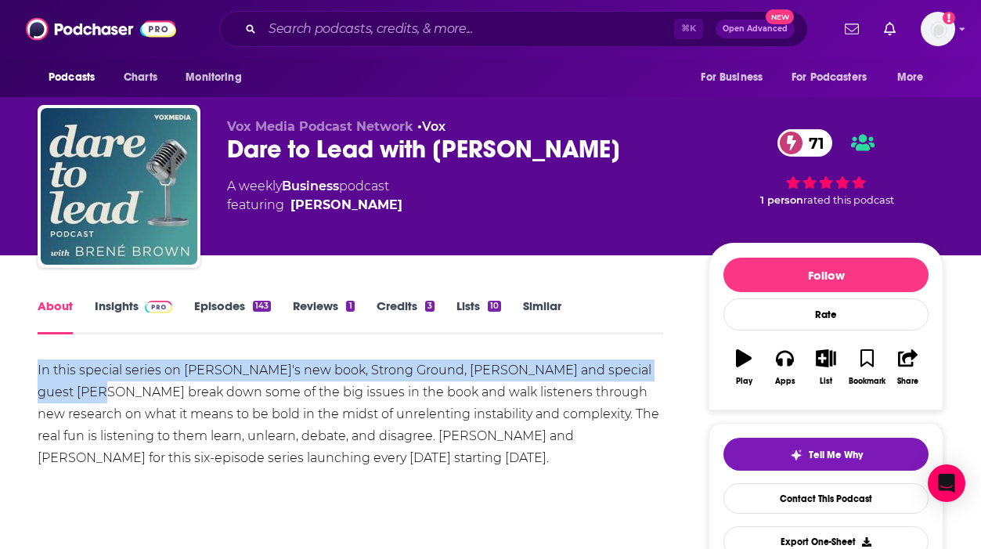
drag, startPoint x: 39, startPoint y: 363, endPoint x: 100, endPoint y: 398, distance: 70.1
click at [100, 398] on div "In this special series on Brené's new book, Strong Ground, Brené and special gu…" at bounding box center [350, 414] width 625 height 110
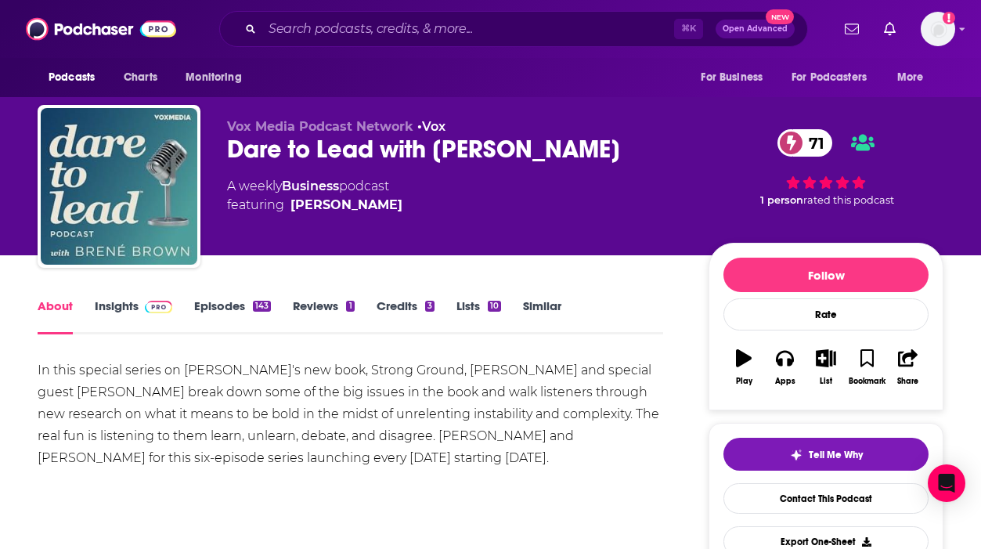
click at [116, 318] on link "Insights" at bounding box center [133, 316] width 77 height 36
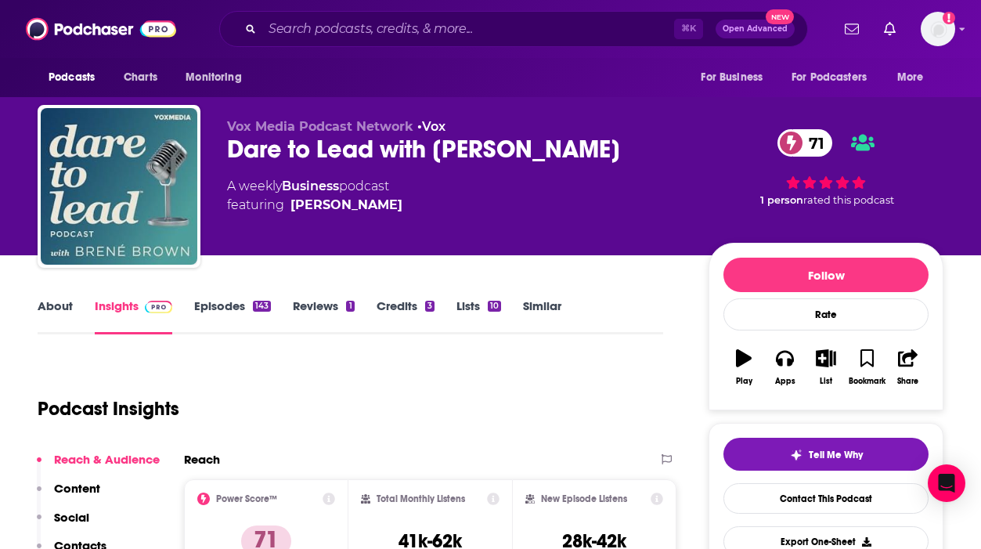
click at [55, 310] on link "About" at bounding box center [55, 316] width 35 height 36
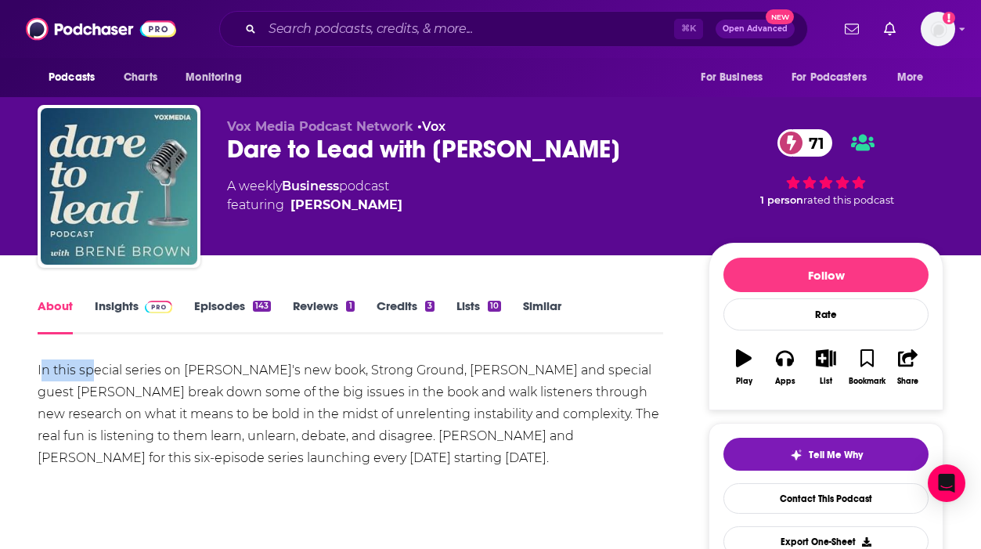
drag, startPoint x: 42, startPoint y: 365, endPoint x: 85, endPoint y: 368, distance: 43.2
click at [87, 368] on div "In this special series on Brené's new book, Strong Ground, Brené and special gu…" at bounding box center [350, 414] width 625 height 110
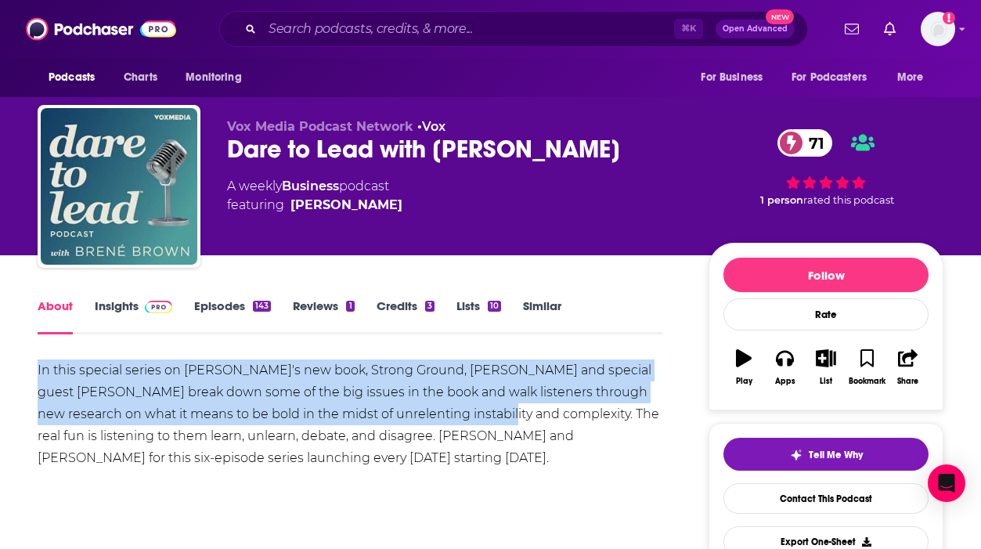
copy div "In this special series on Brené's new book, Strong Ground, Brené and special gu…"
drag, startPoint x: 27, startPoint y: 357, endPoint x: 477, endPoint y: 409, distance: 453.9
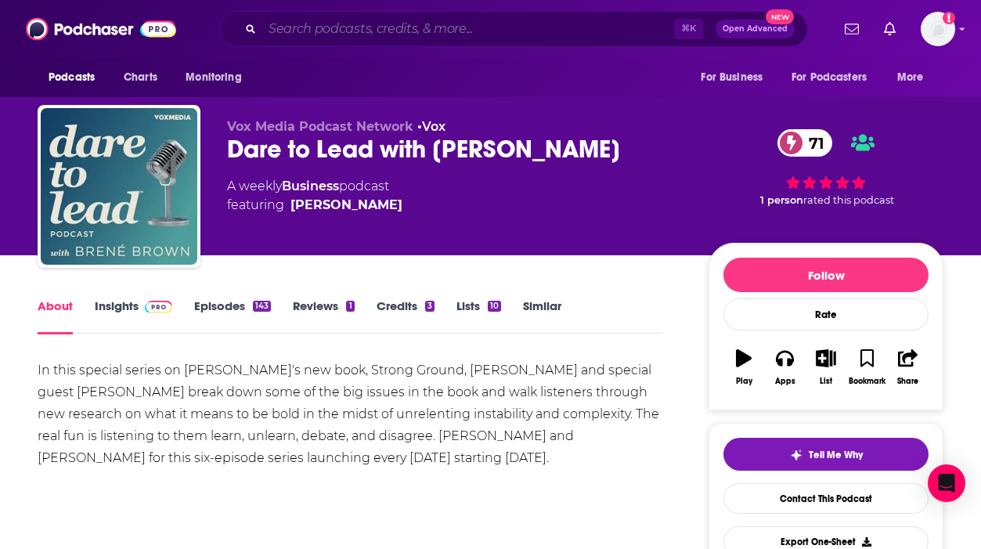
click at [467, 20] on input "Search podcasts, credits, & more..." at bounding box center [468, 28] width 412 height 25
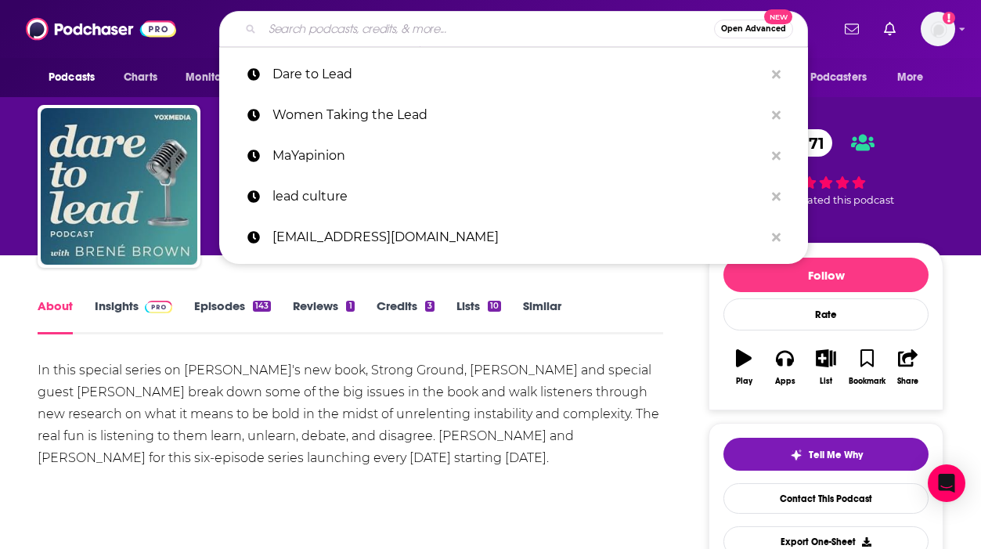
paste input "Second Life"
type input "Second Life"
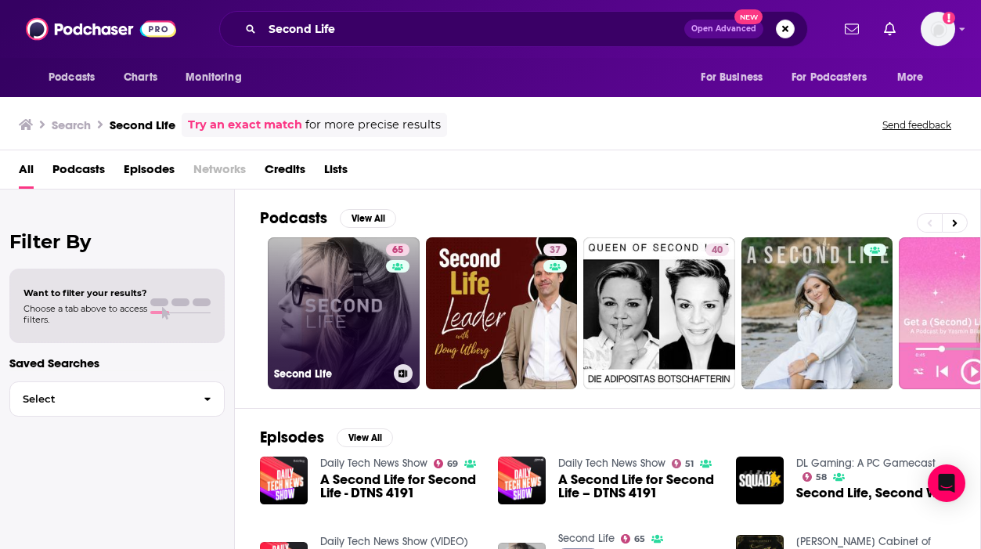
click at [373, 265] on link "65 Second Life" at bounding box center [344, 313] width 152 height 152
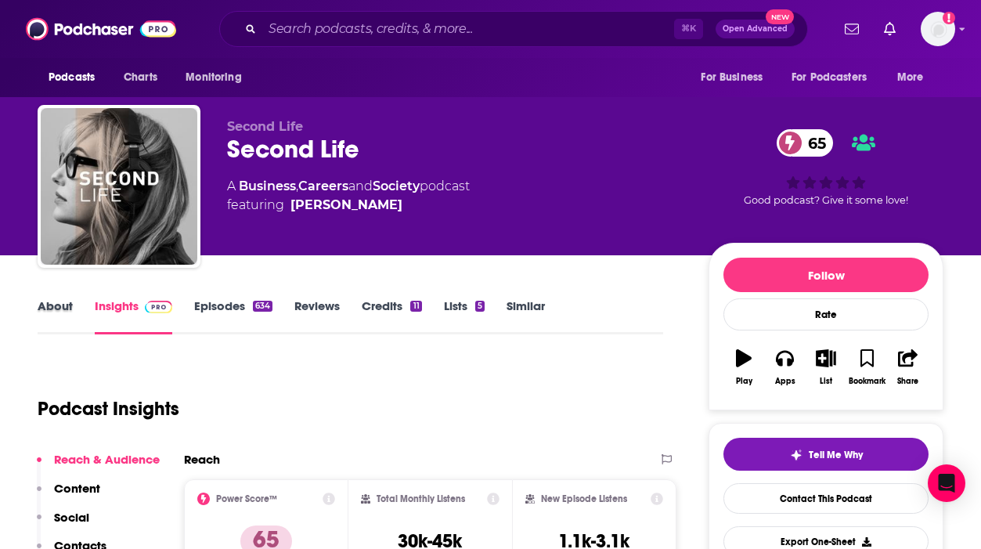
click at [82, 312] on div "About" at bounding box center [66, 316] width 57 height 36
click at [45, 306] on link "About" at bounding box center [55, 316] width 35 height 36
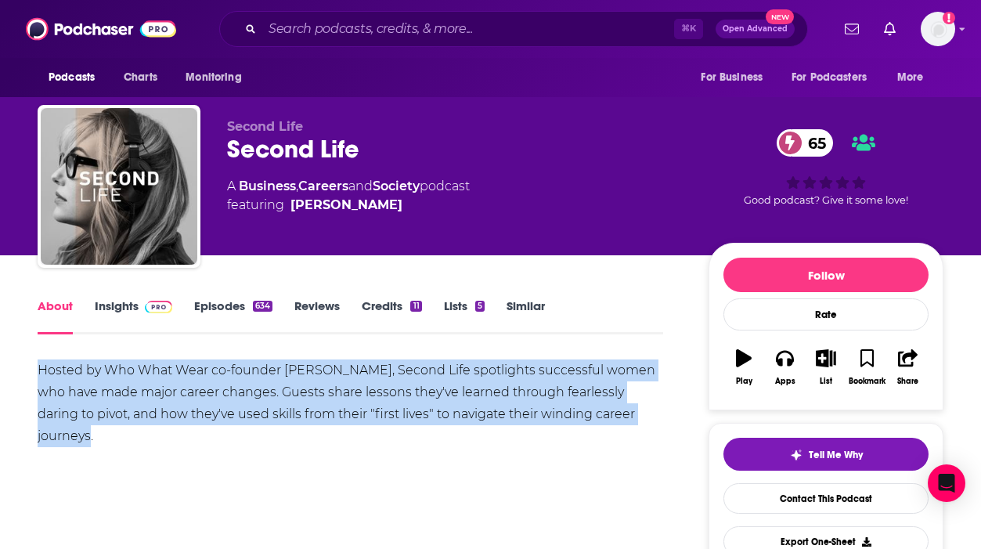
copy div "Hosted by Who What Wear co-founder Hillary Kerr, Second Life spotlights success…"
drag, startPoint x: 647, startPoint y: 418, endPoint x: 38, endPoint y: 369, distance: 610.2
click at [38, 369] on div "Hosted by Who What Wear co-founder Hillary Kerr, Second Life spotlights success…" at bounding box center [350, 403] width 625 height 88
click at [124, 303] on link "Insights" at bounding box center [133, 316] width 77 height 36
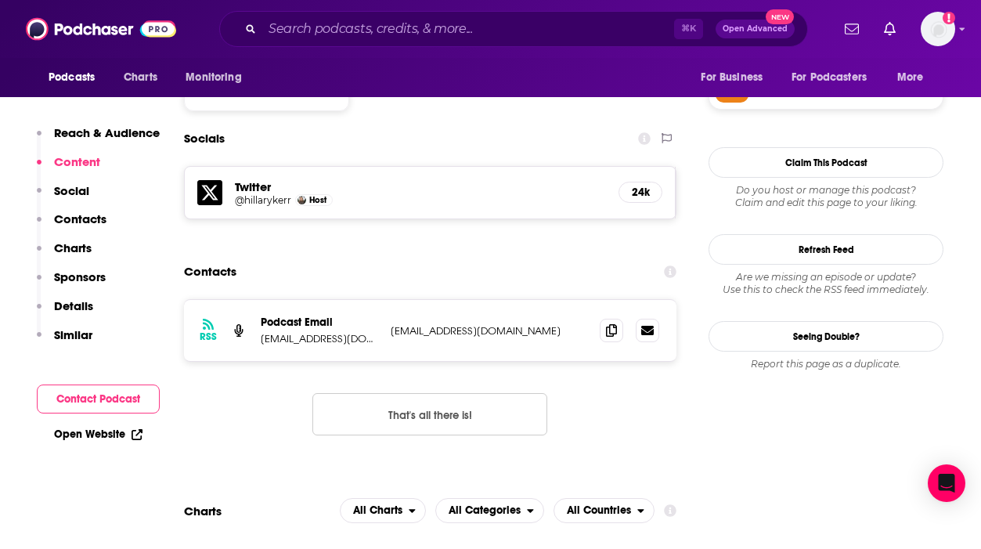
scroll to position [1301, 0]
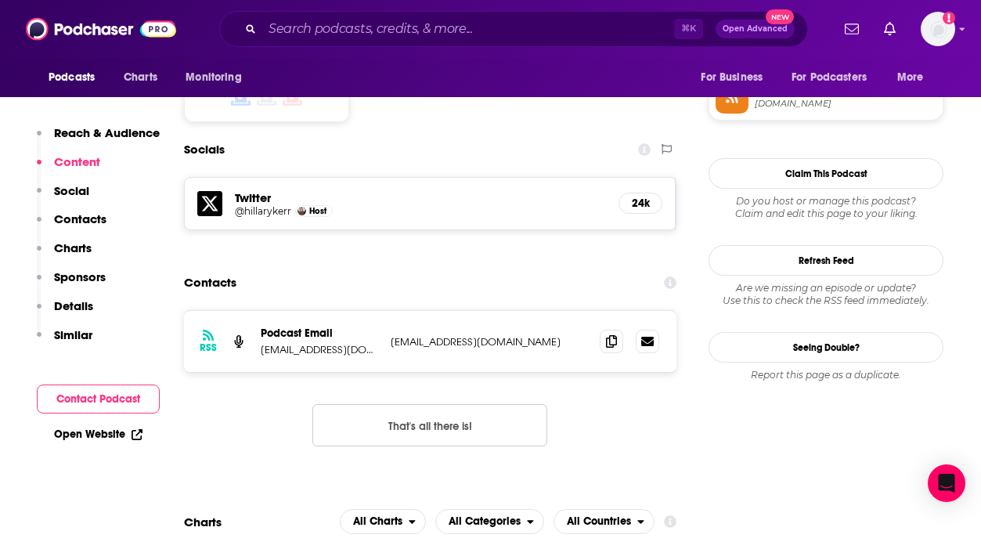
click at [584, 335] on p "summer.hammeras@futurenet.com" at bounding box center [489, 341] width 196 height 13
click at [596, 311] on div "RSS Podcast Email summer.hammeras@futurenet.com summer.hammeras@futurenet.com s…" at bounding box center [430, 341] width 492 height 61
click at [607, 334] on icon at bounding box center [611, 340] width 11 height 13
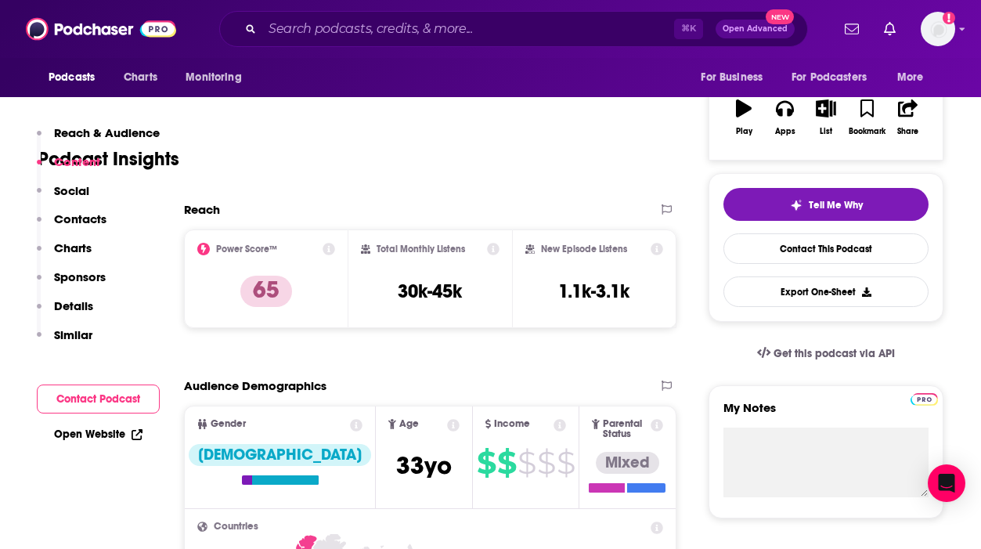
scroll to position [0, 0]
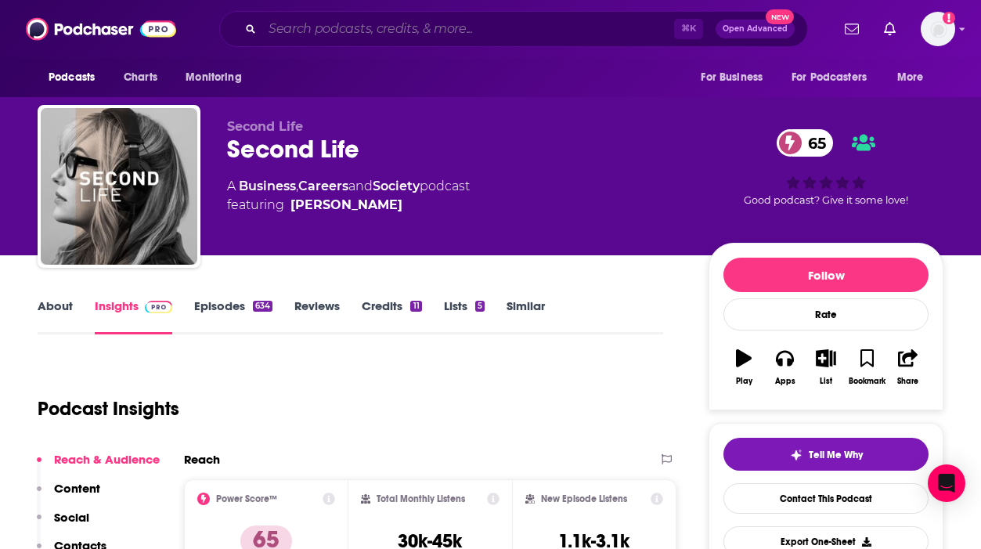
click at [470, 24] on input "Search podcasts, credits, & more..." at bounding box center [468, 28] width 412 height 25
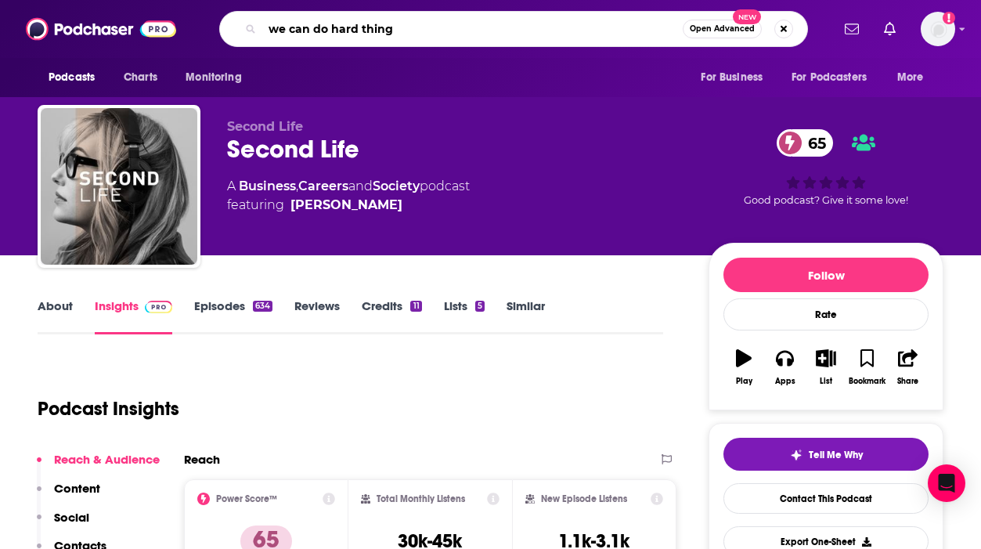
type input "we can do hard things"
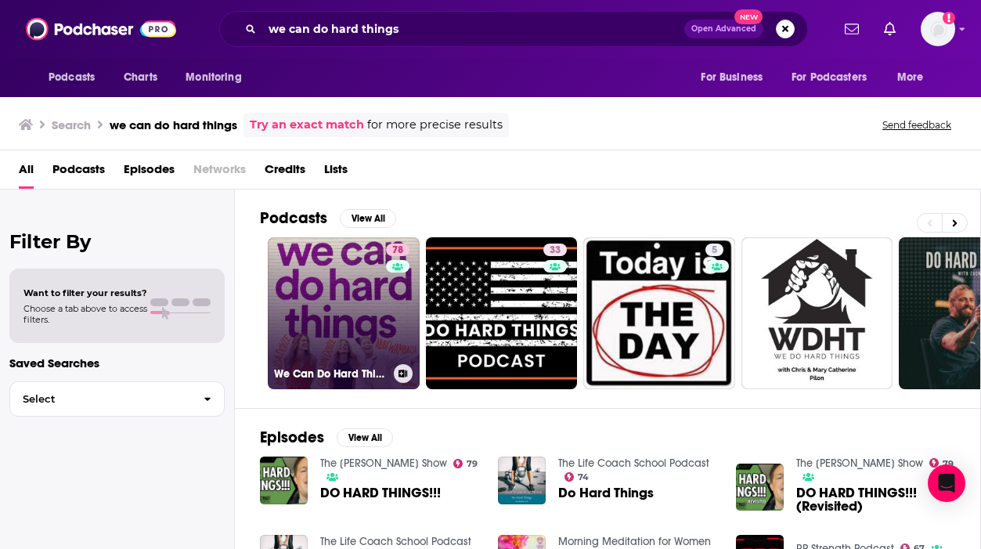
click at [344, 264] on link "78 We Can Do Hard Things" at bounding box center [344, 313] width 152 height 152
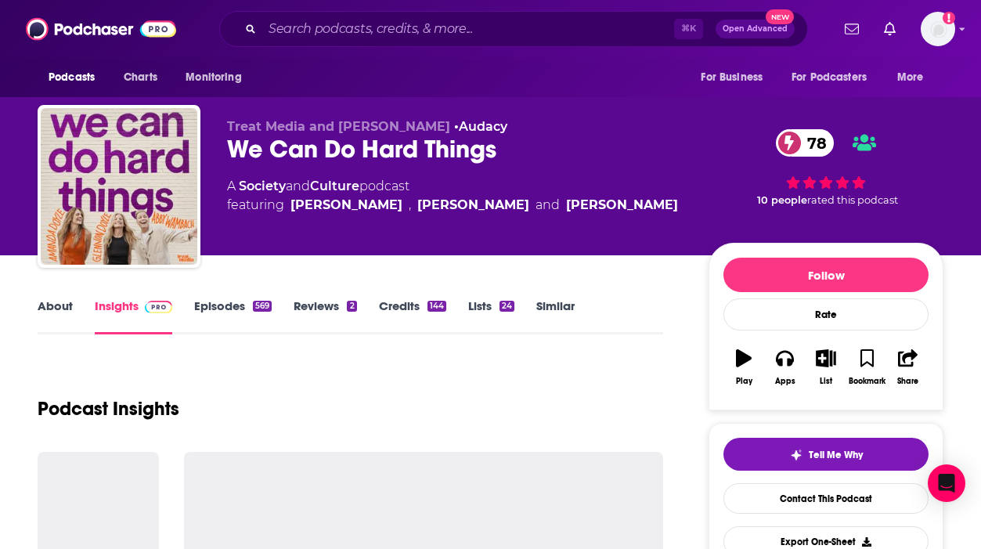
click at [51, 327] on link "About" at bounding box center [55, 316] width 35 height 36
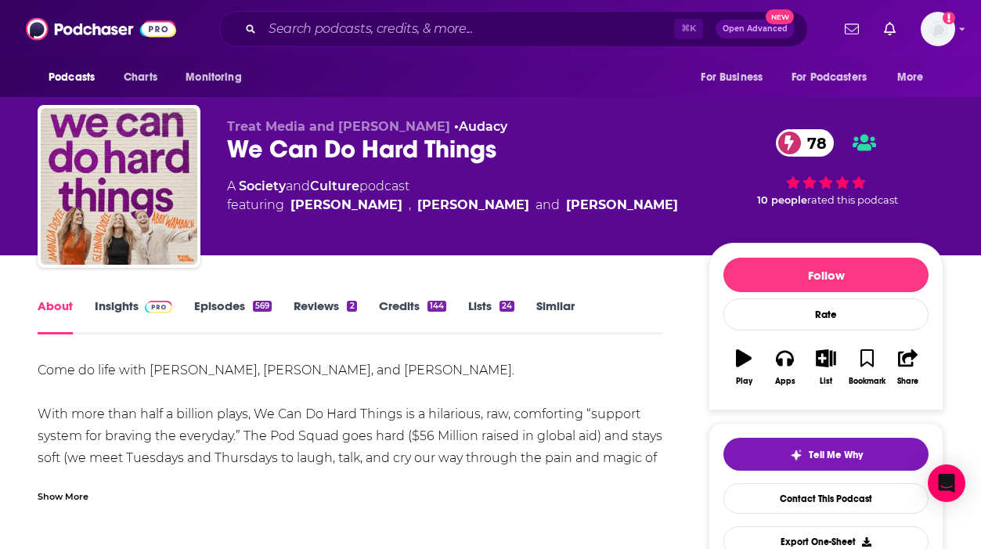
click at [48, 497] on div "Show More" at bounding box center [63, 495] width 51 height 15
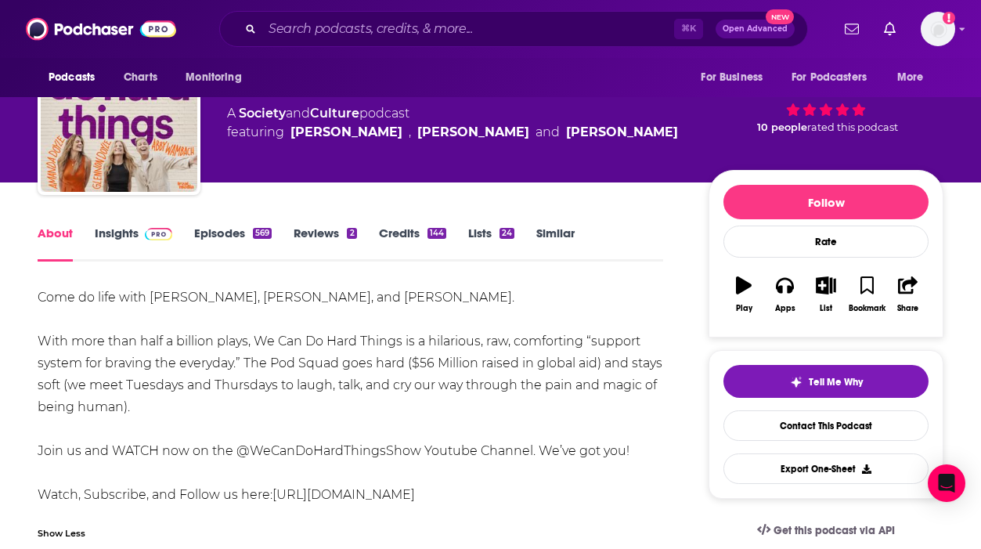
scroll to position [37, 0]
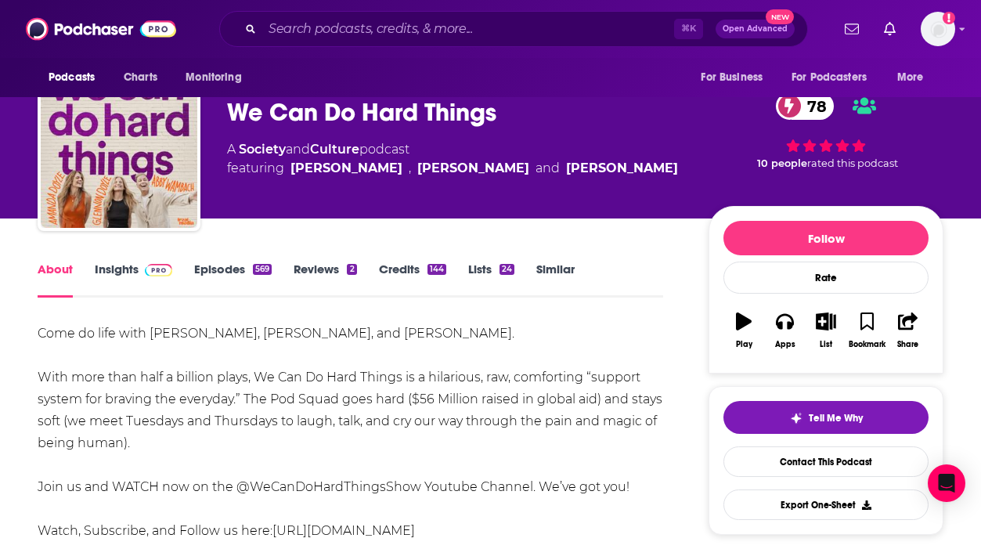
click at [107, 282] on link "Insights" at bounding box center [133, 279] width 77 height 36
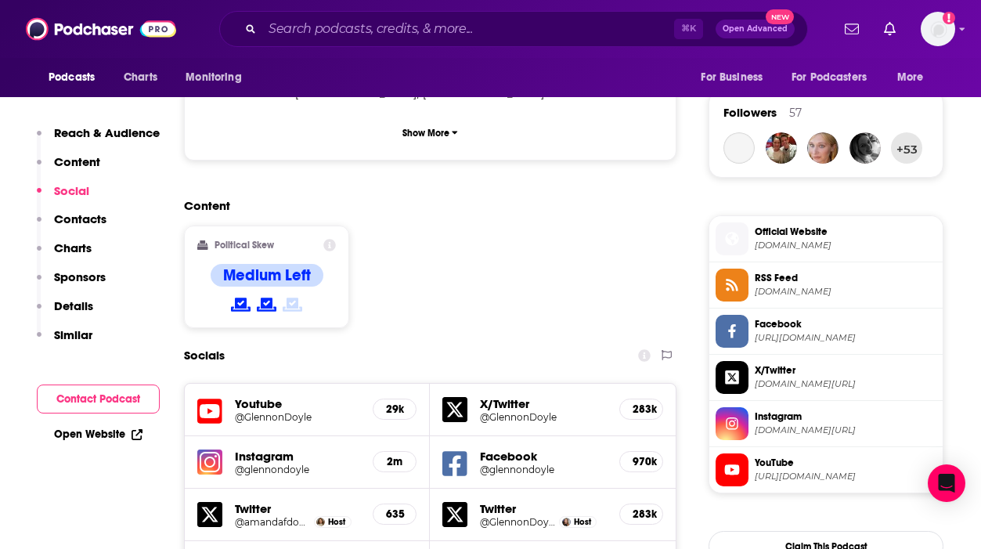
scroll to position [2286, 0]
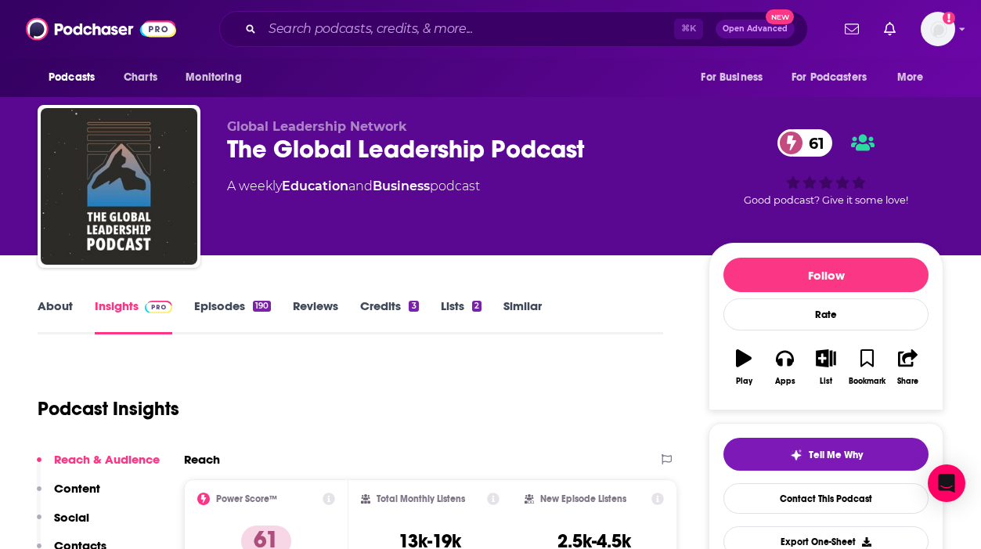
click at [59, 312] on link "About" at bounding box center [55, 316] width 35 height 36
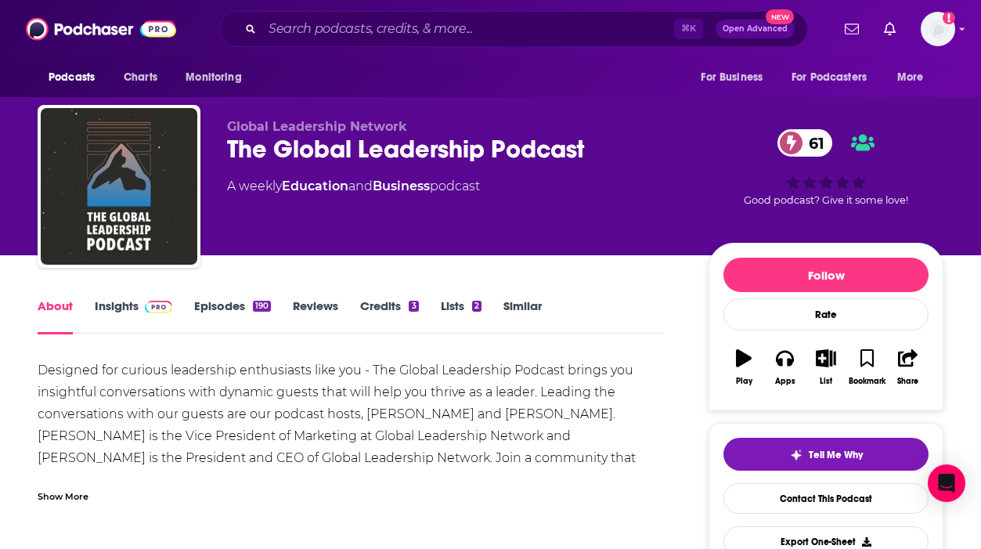
click at [65, 492] on div "Show More" at bounding box center [63, 495] width 51 height 15
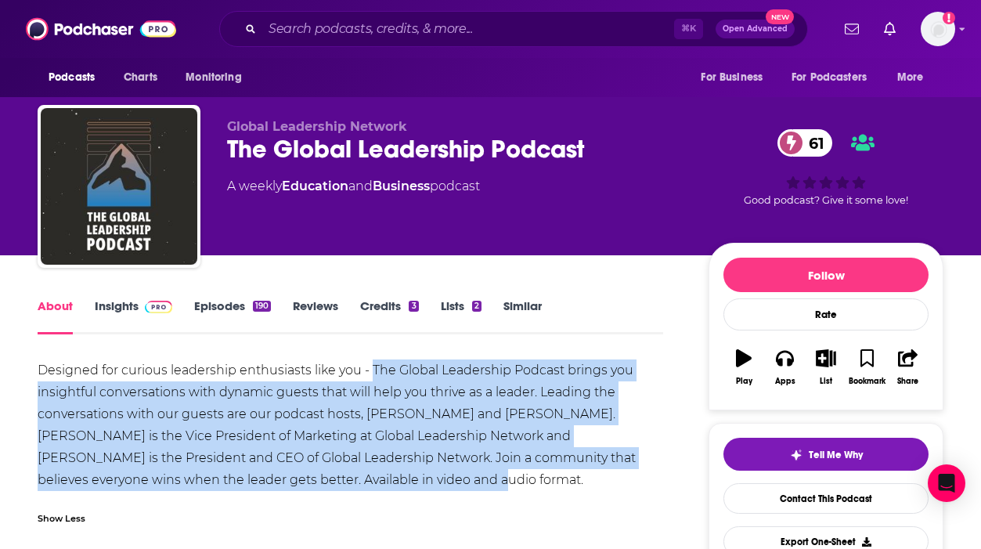
copy div "The Global Leadership Podcast brings you insightful conversations with dynamic …"
drag, startPoint x: 371, startPoint y: 366, endPoint x: 301, endPoint y: 481, distance: 133.8
click at [302, 481] on div "Designed for curious leadership enthusiasts like you - The Global Leadership Po…" at bounding box center [350, 424] width 625 height 131
click at [116, 299] on link "Insights" at bounding box center [133, 316] width 77 height 36
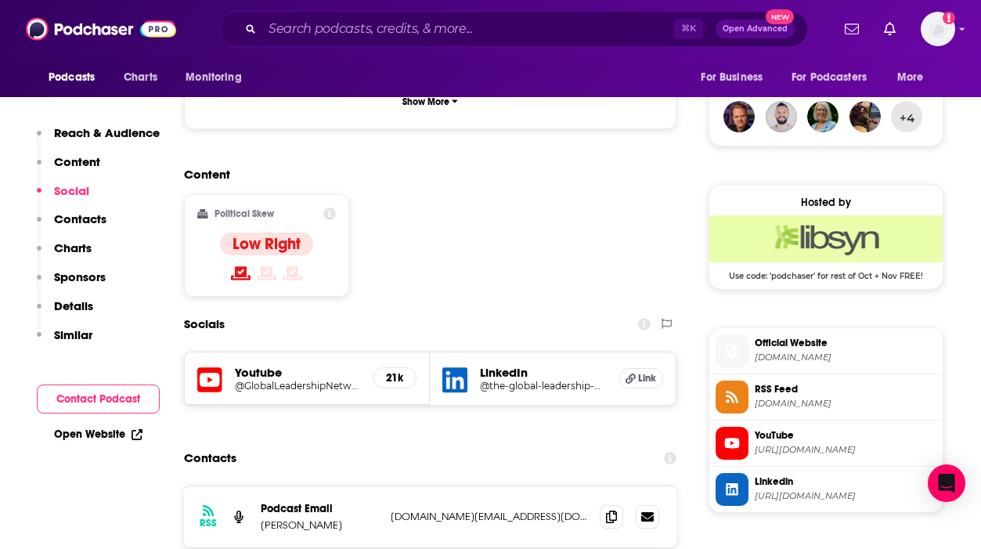
scroll to position [1148, 0]
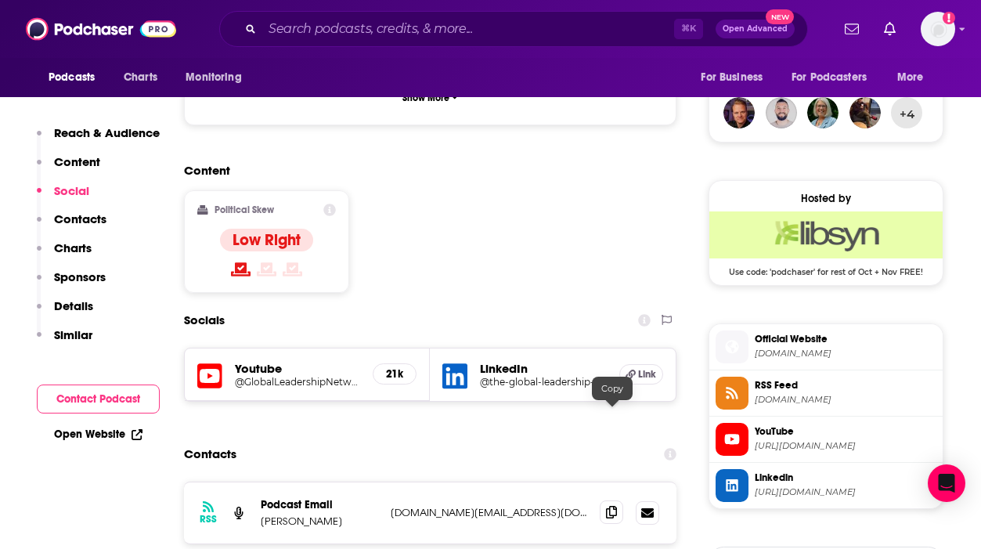
click at [614, 506] on icon at bounding box center [611, 512] width 11 height 13
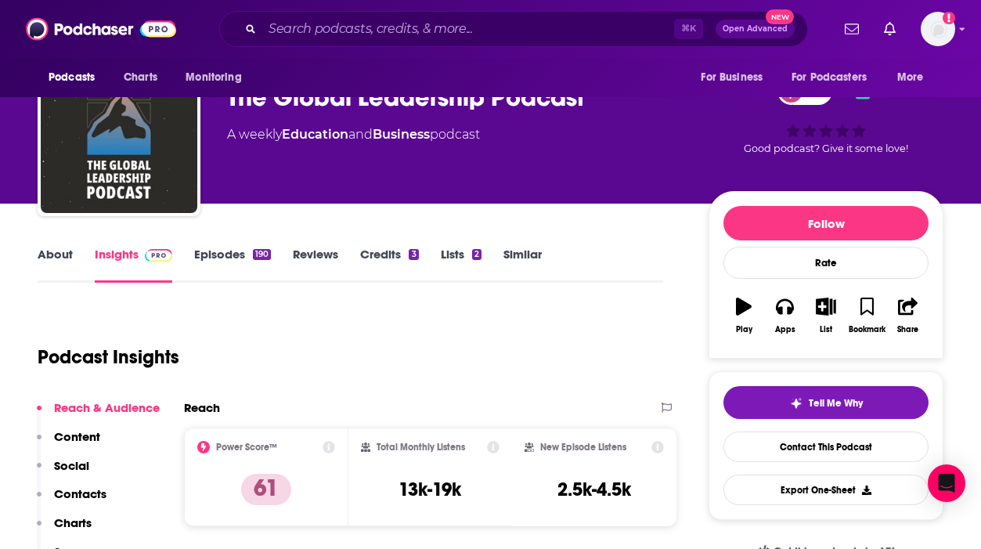
scroll to position [0, 0]
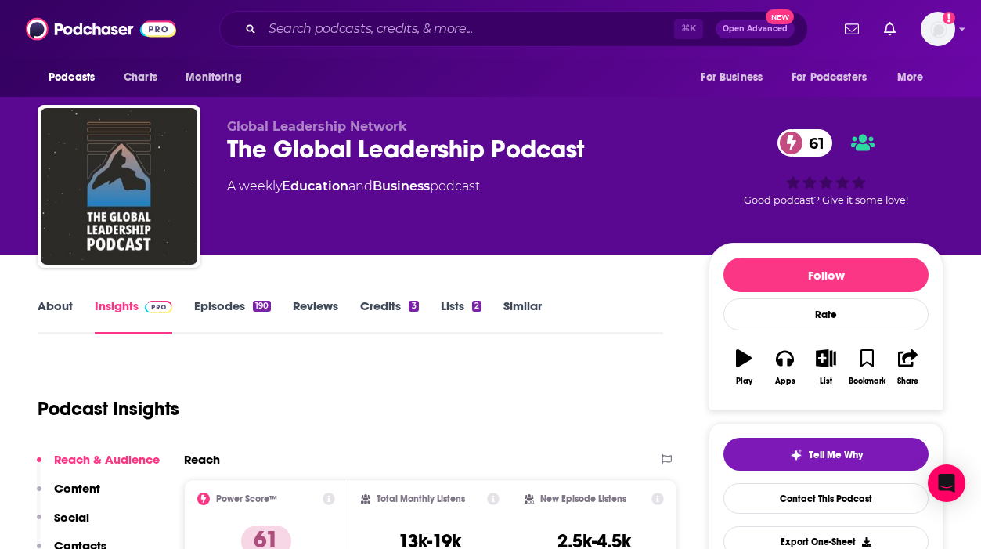
click at [45, 321] on link "About" at bounding box center [55, 316] width 35 height 36
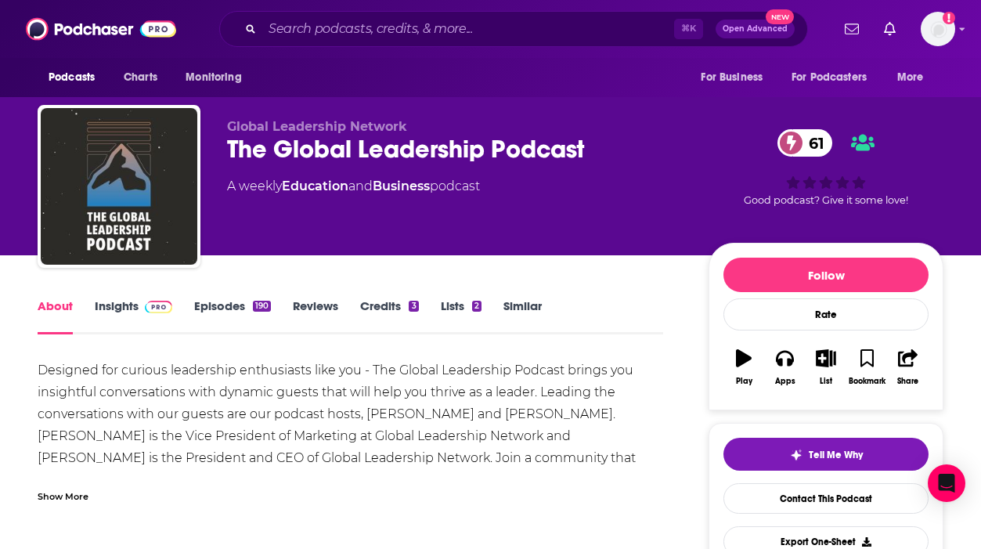
click at [95, 310] on link "Insights" at bounding box center [133, 316] width 77 height 36
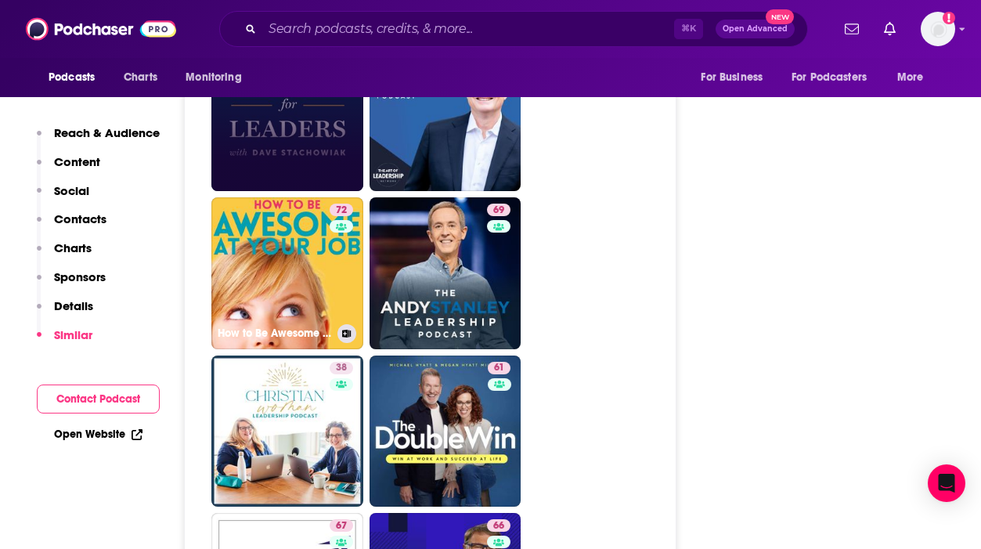
scroll to position [2944, 0]
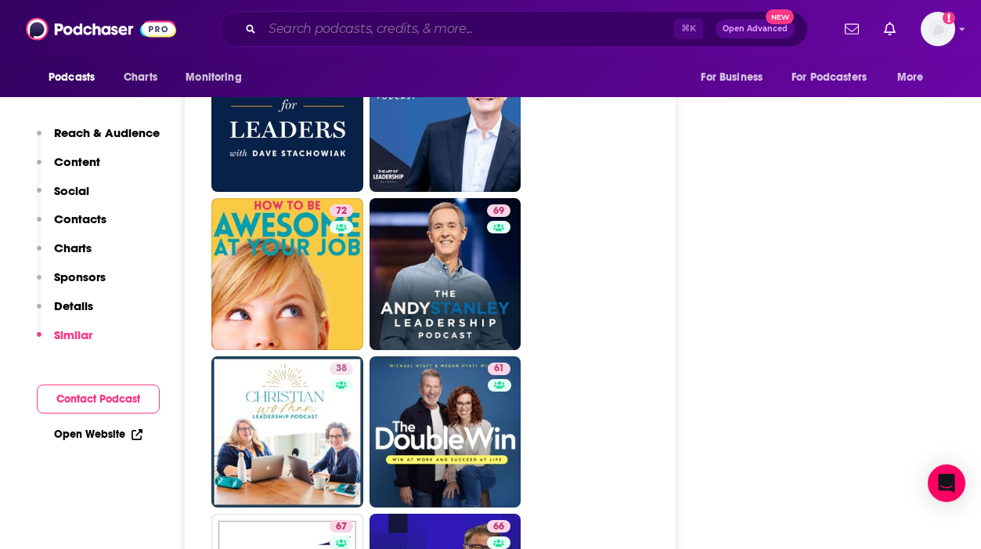
click at [387, 31] on input "Search podcasts, credits, & more..." at bounding box center [468, 28] width 412 height 25
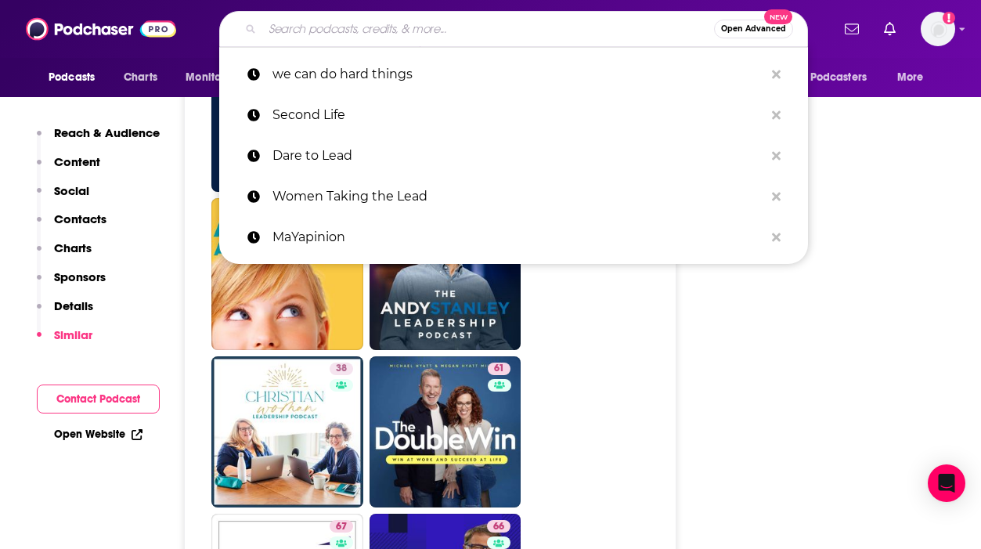
paste input "Think Fast, Talk Smart"
type input "Think Fast, Talk Smart"
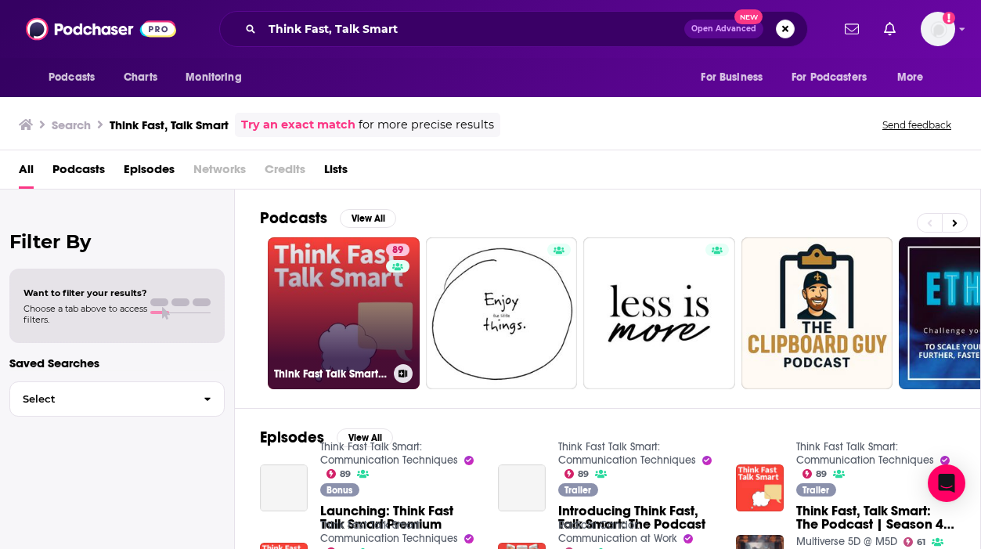
click at [326, 307] on link "89 Think Fast Talk Smart: Communication Techniques" at bounding box center [344, 313] width 152 height 152
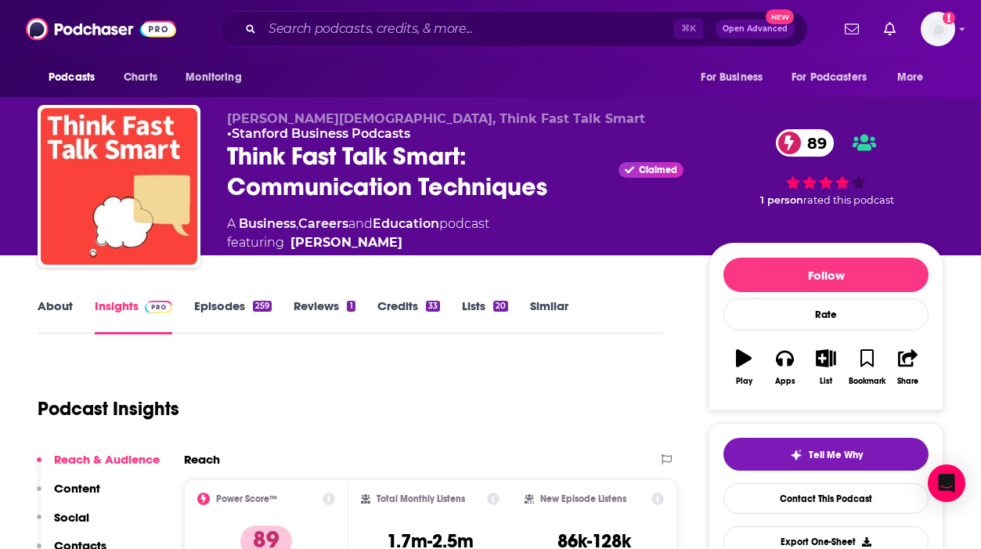
click at [42, 321] on link "About" at bounding box center [55, 316] width 35 height 36
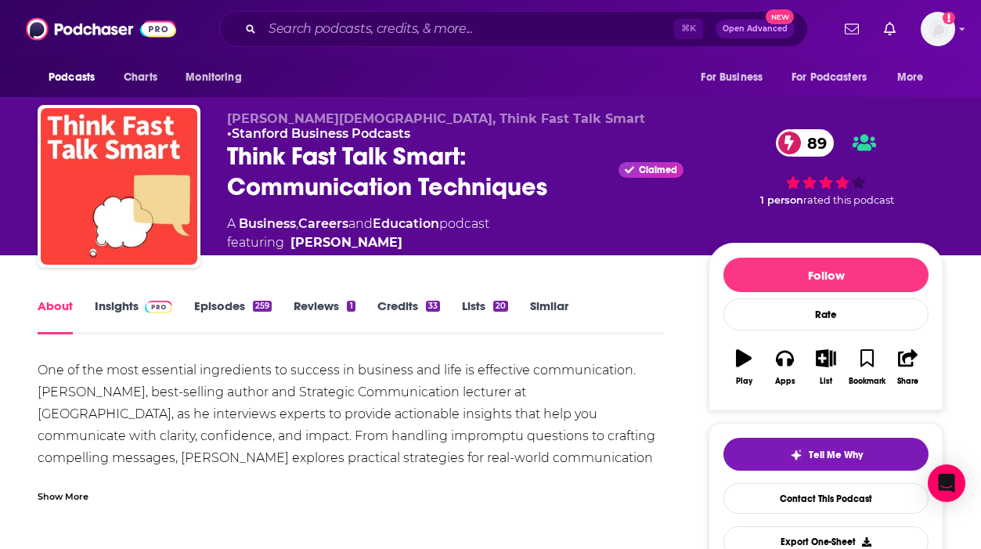
click at [80, 489] on div "Show More" at bounding box center [63, 495] width 51 height 15
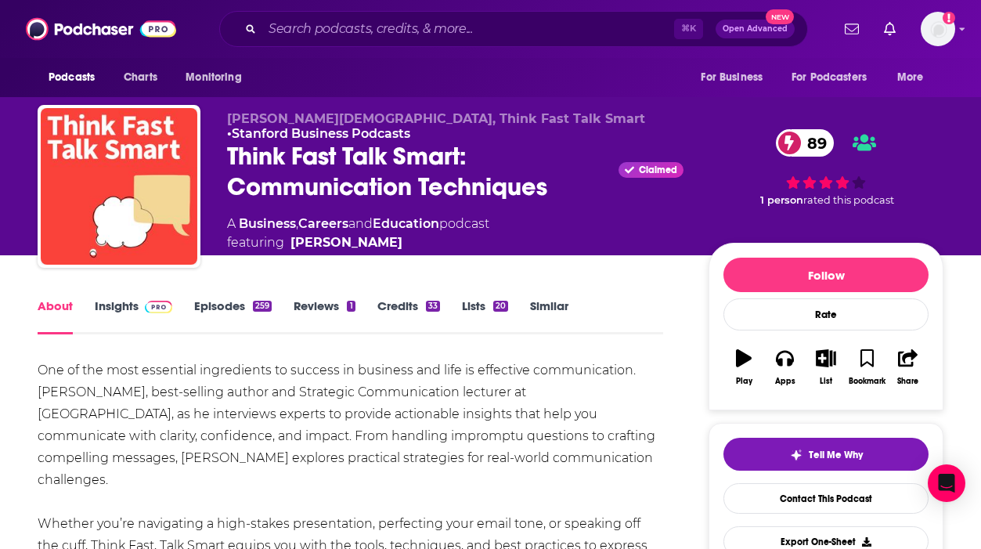
copy div "One of the most essential ingredients to success in business and life is effect…"
drag, startPoint x: 33, startPoint y: 362, endPoint x: 683, endPoint y: 450, distance: 655.6
click at [129, 314] on link "Insights" at bounding box center [133, 316] width 77 height 36
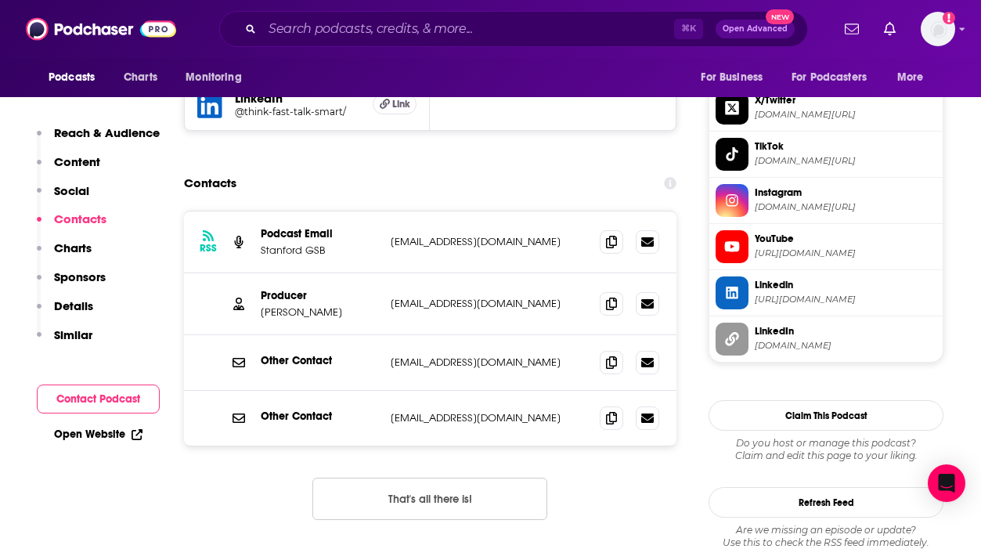
scroll to position [1478, 0]
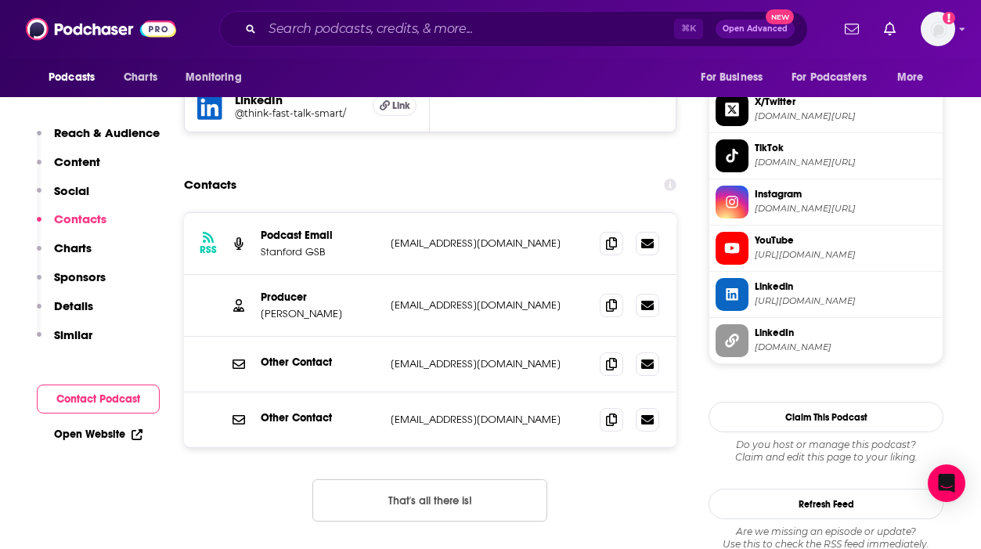
click at [363, 479] on button "That's all there is!" at bounding box center [429, 500] width 235 height 42
click at [611, 236] on icon at bounding box center [611, 242] width 11 height 13
click at [615, 357] on icon at bounding box center [611, 363] width 11 height 13
